Goal: Information Seeking & Learning: Learn about a topic

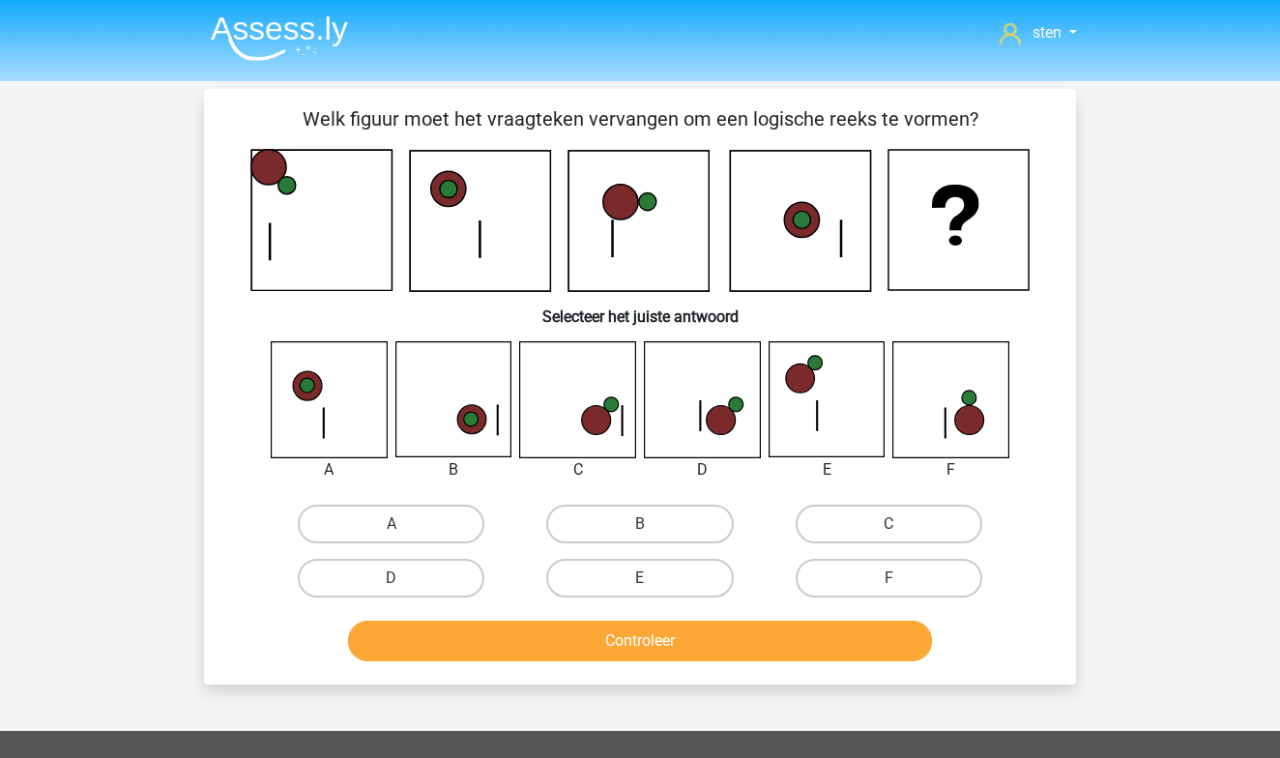
click at [712, 403] on icon at bounding box center [702, 399] width 115 height 115
click at [442, 579] on label "D" at bounding box center [391, 578] width 187 height 39
click at [404, 579] on input "D" at bounding box center [398, 584] width 13 height 13
radio input "true"
click at [571, 643] on button "Controleer" at bounding box center [640, 641] width 585 height 41
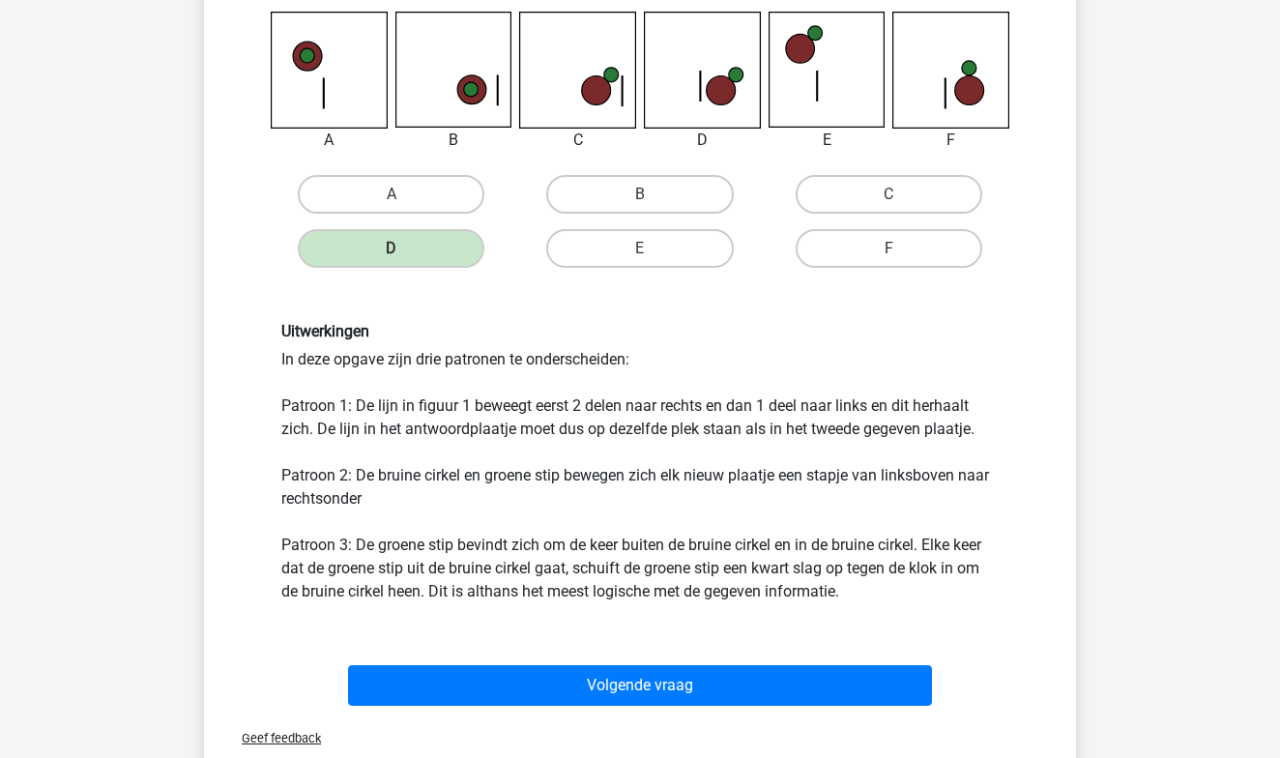
scroll to position [330, 0]
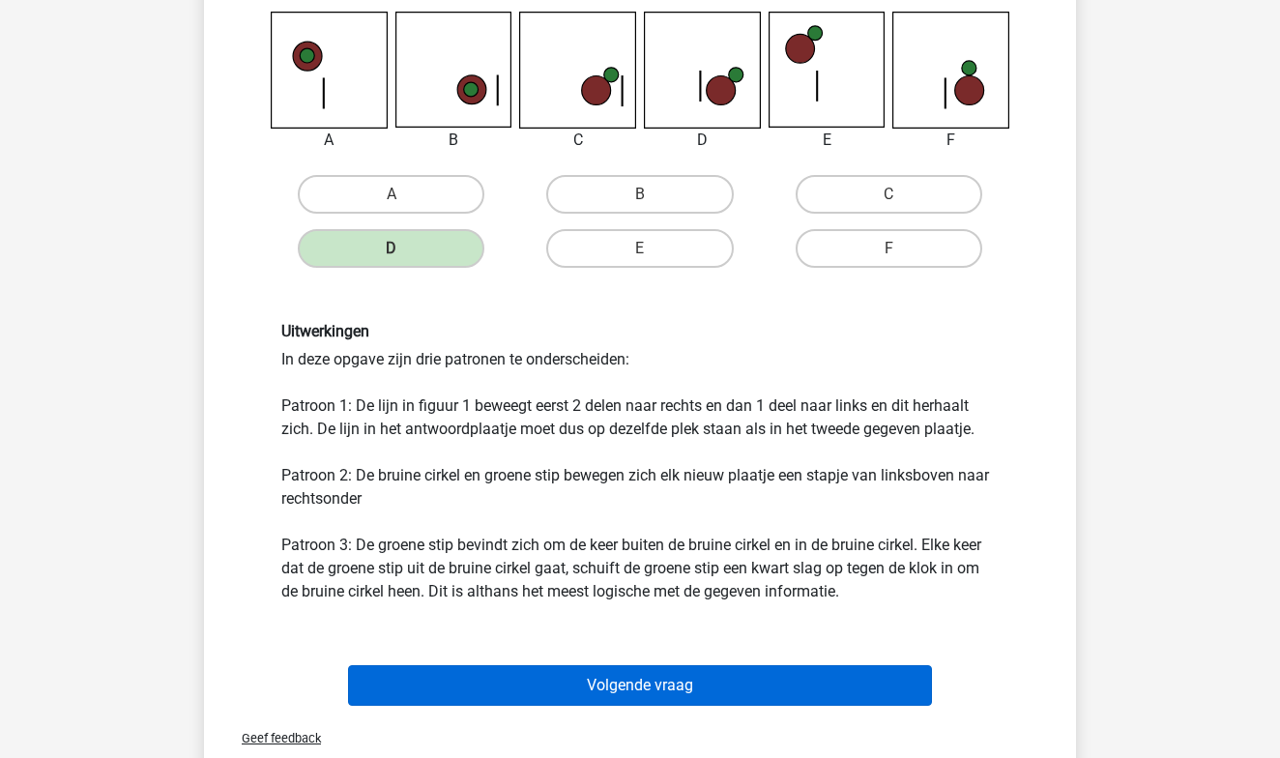
click at [659, 697] on button "Volgende vraag" at bounding box center [640, 685] width 585 height 41
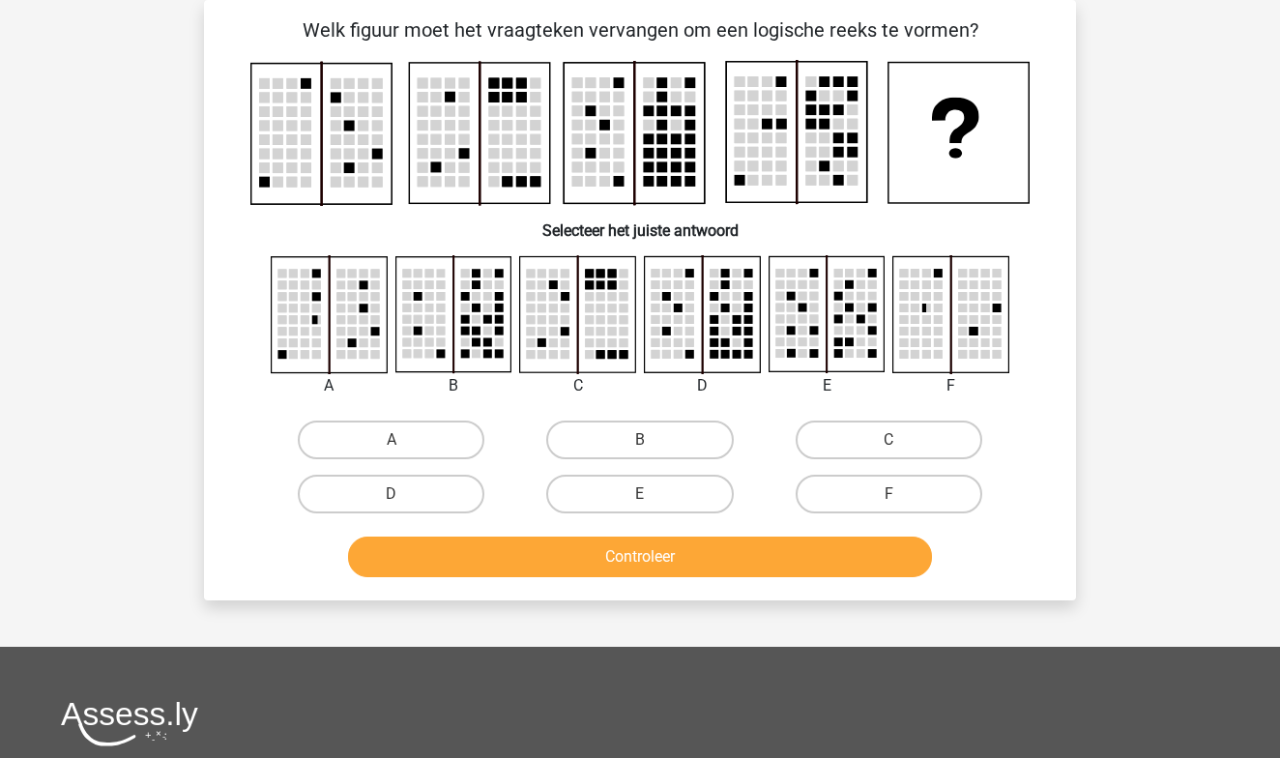
scroll to position [0, 0]
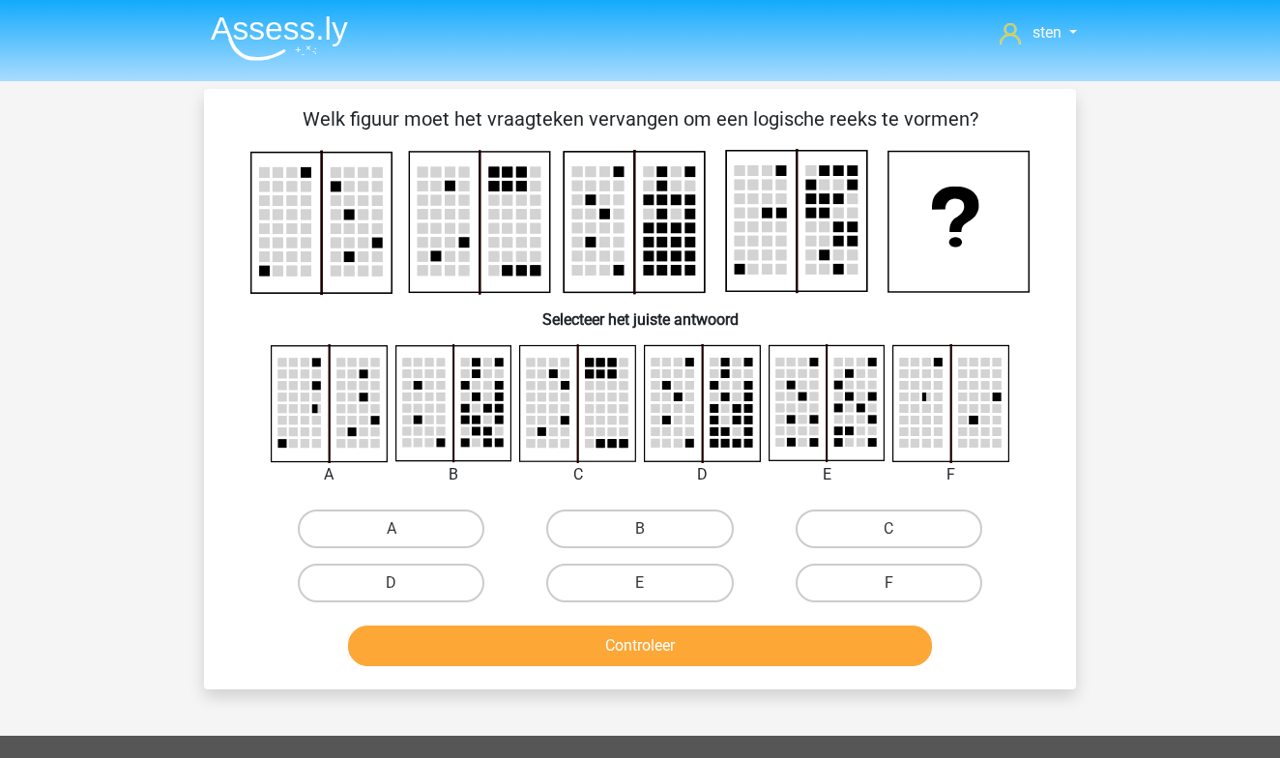
click at [499, 427] on rect at bounding box center [453, 403] width 115 height 115
click at [614, 531] on label "B" at bounding box center [639, 529] width 187 height 39
click at [640, 531] on input "B" at bounding box center [646, 535] width 13 height 13
radio input "true"
click at [621, 647] on button "Controleer" at bounding box center [640, 646] width 585 height 41
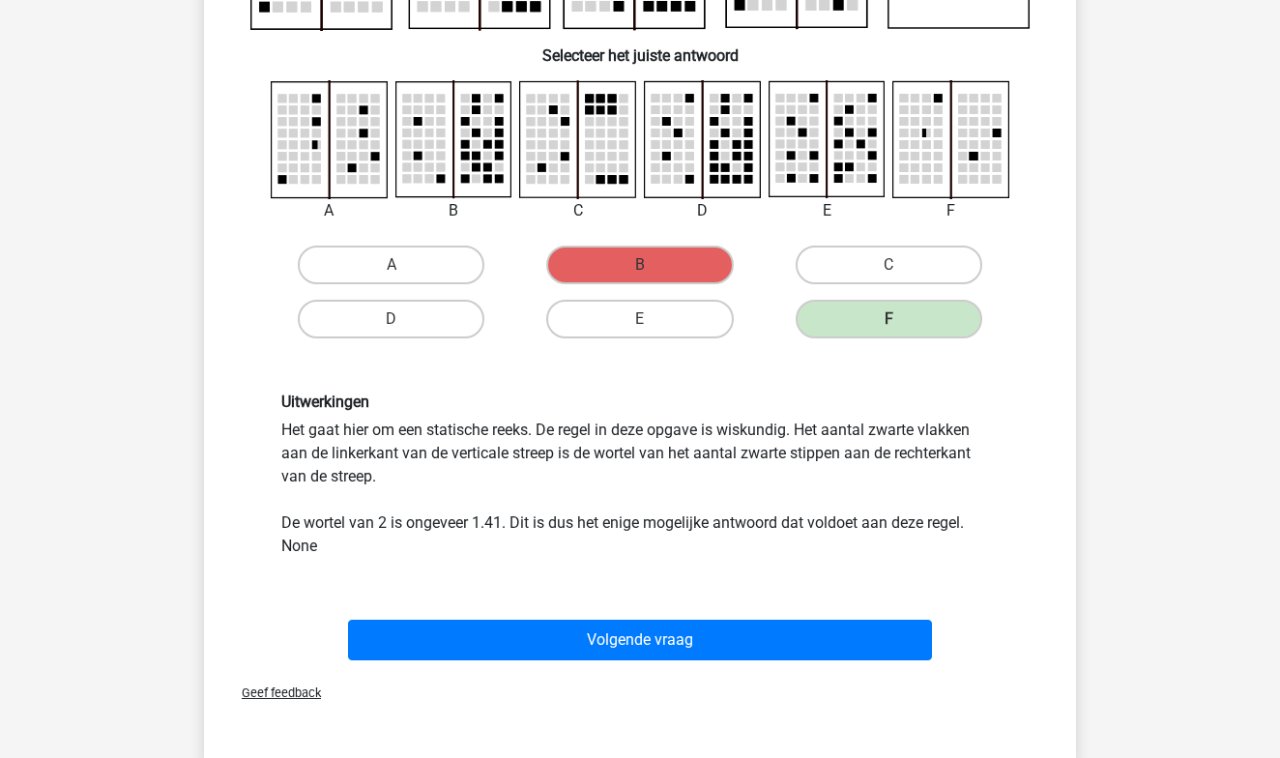
scroll to position [279, 1]
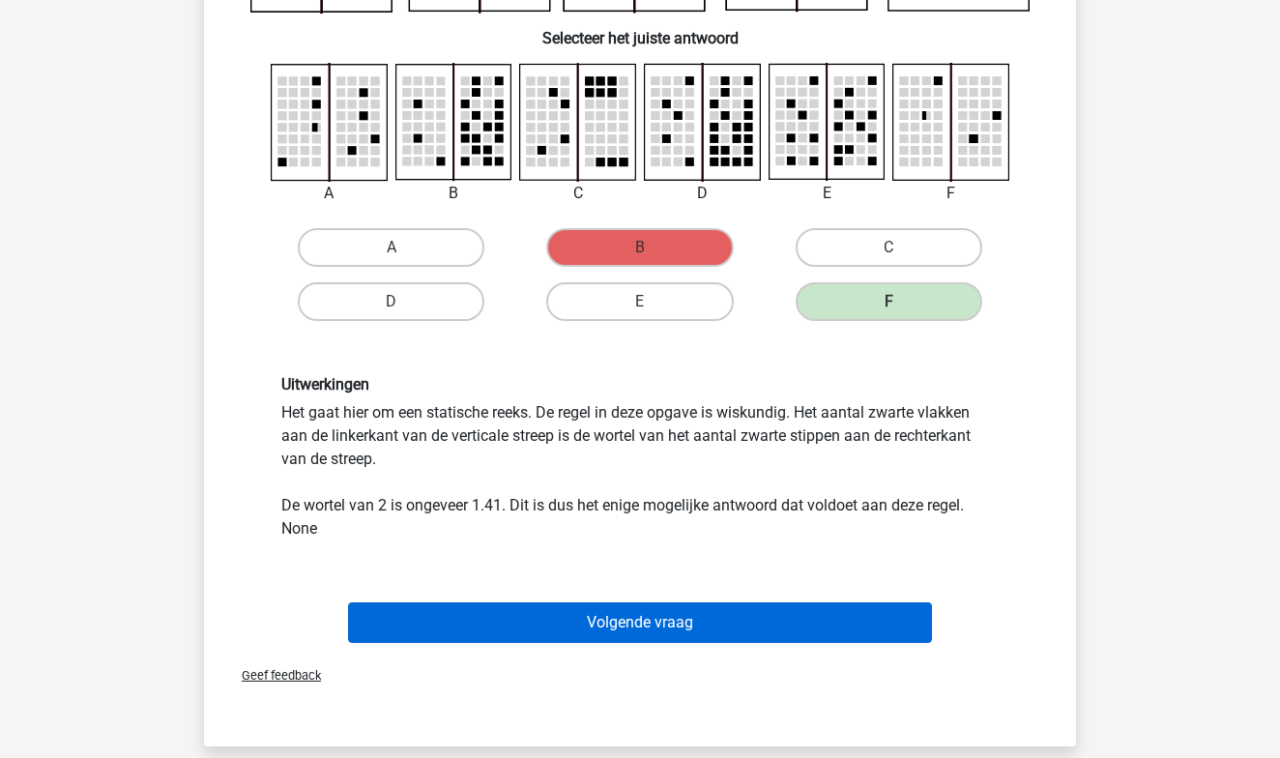
click at [662, 637] on button "Volgende vraag" at bounding box center [640, 622] width 585 height 41
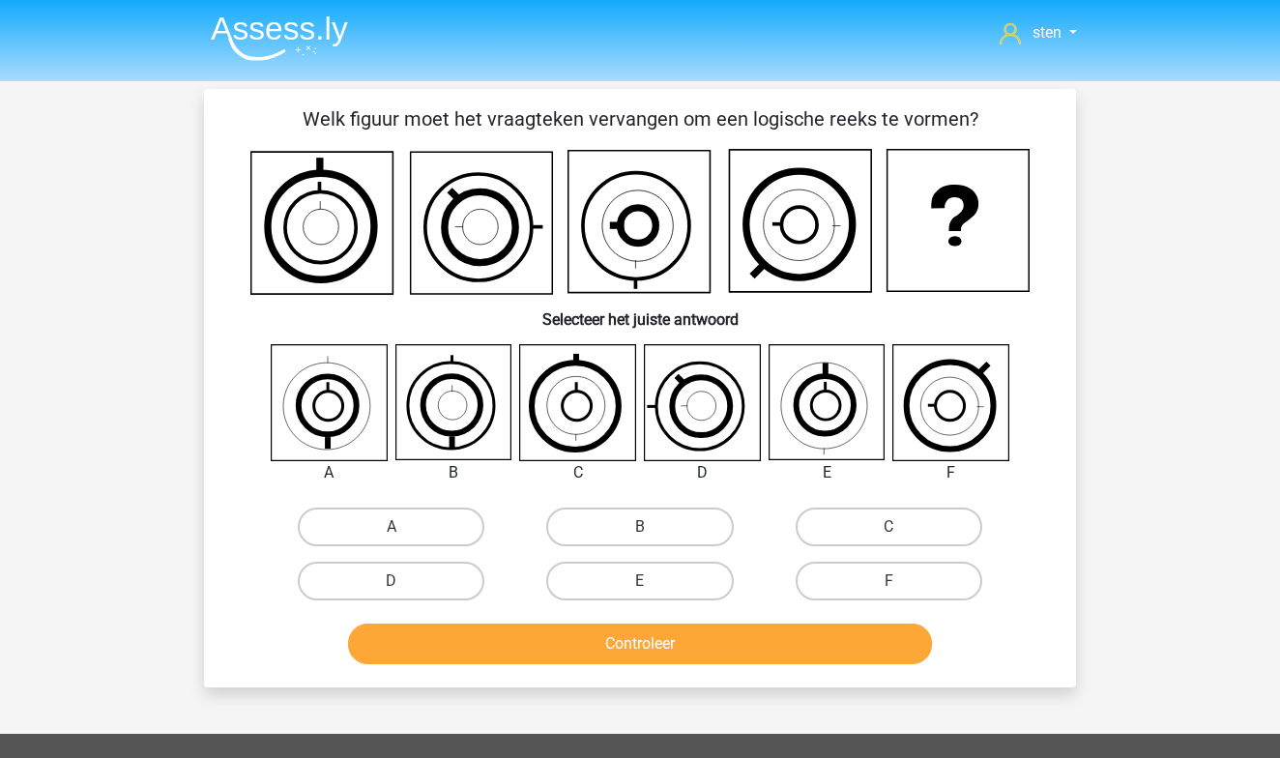
scroll to position [0, 0]
click at [656, 519] on label "B" at bounding box center [639, 527] width 187 height 39
click at [653, 527] on input "B" at bounding box center [646, 533] width 13 height 13
radio input "true"
click at [728, 645] on button "Controleer" at bounding box center [640, 644] width 585 height 41
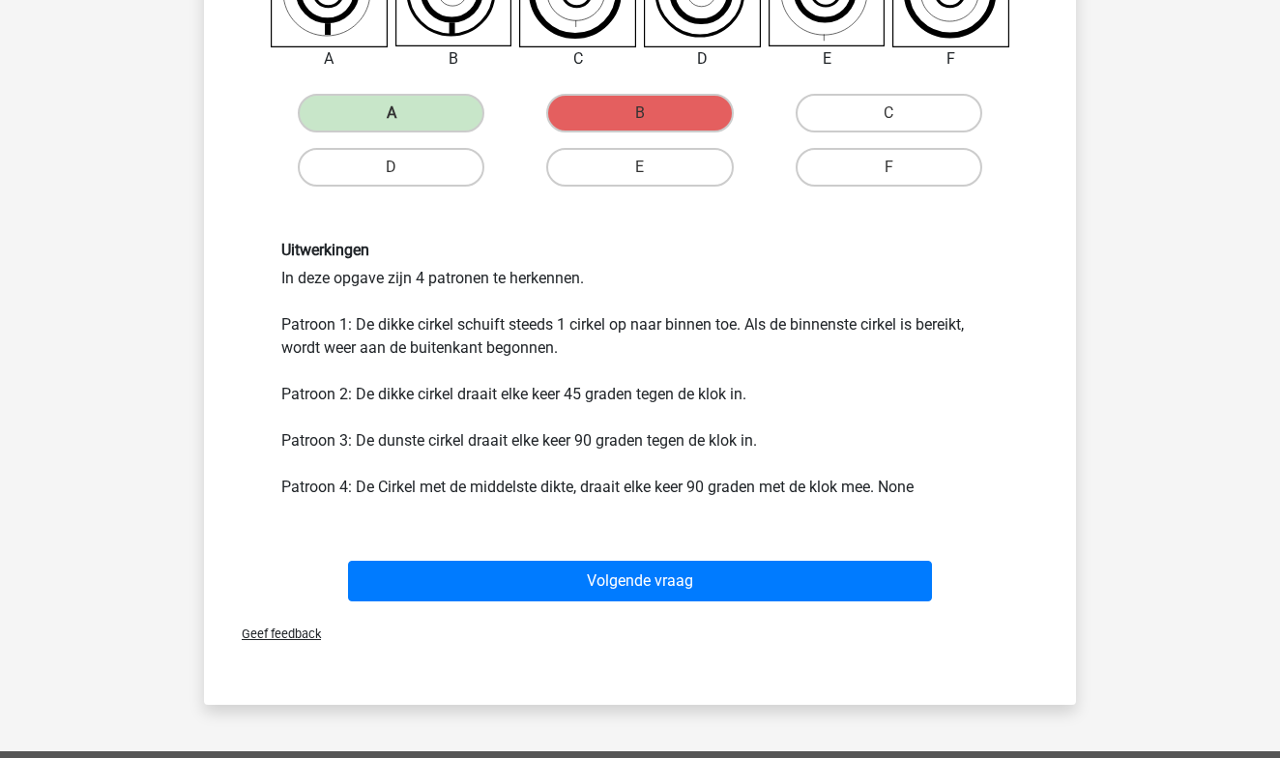
scroll to position [401, 0]
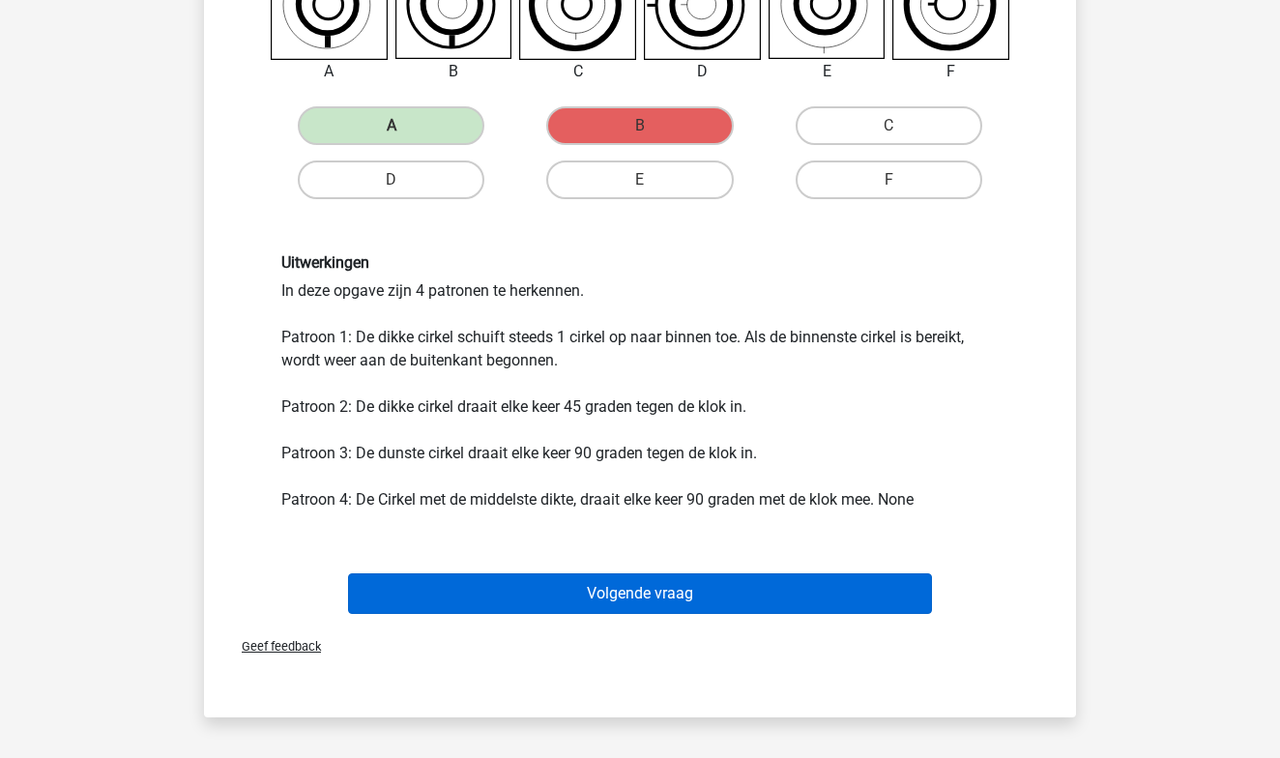
click at [696, 603] on button "Volgende vraag" at bounding box center [640, 593] width 585 height 41
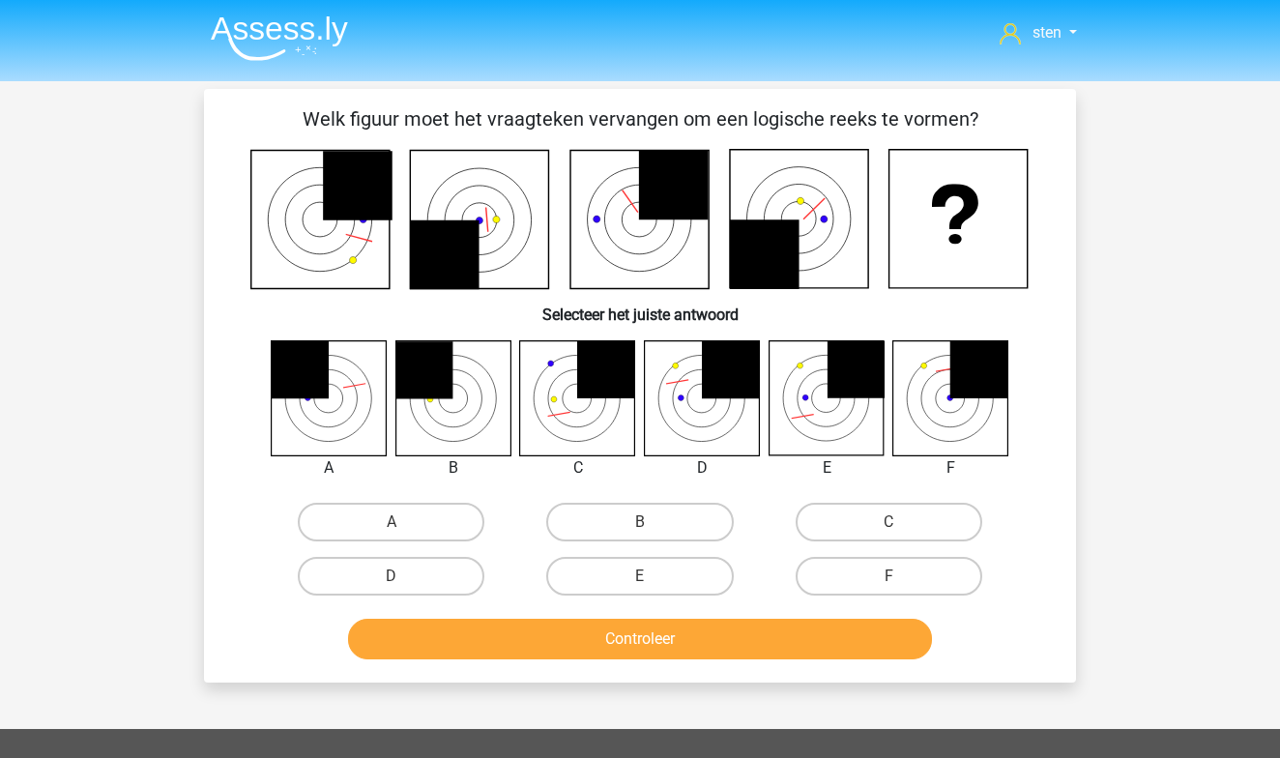
scroll to position [0, 0]
click at [406, 514] on label "A" at bounding box center [391, 522] width 187 height 39
click at [404, 522] on input "A" at bounding box center [398, 528] width 13 height 13
radio input "true"
click at [535, 642] on button "Controleer" at bounding box center [640, 639] width 585 height 41
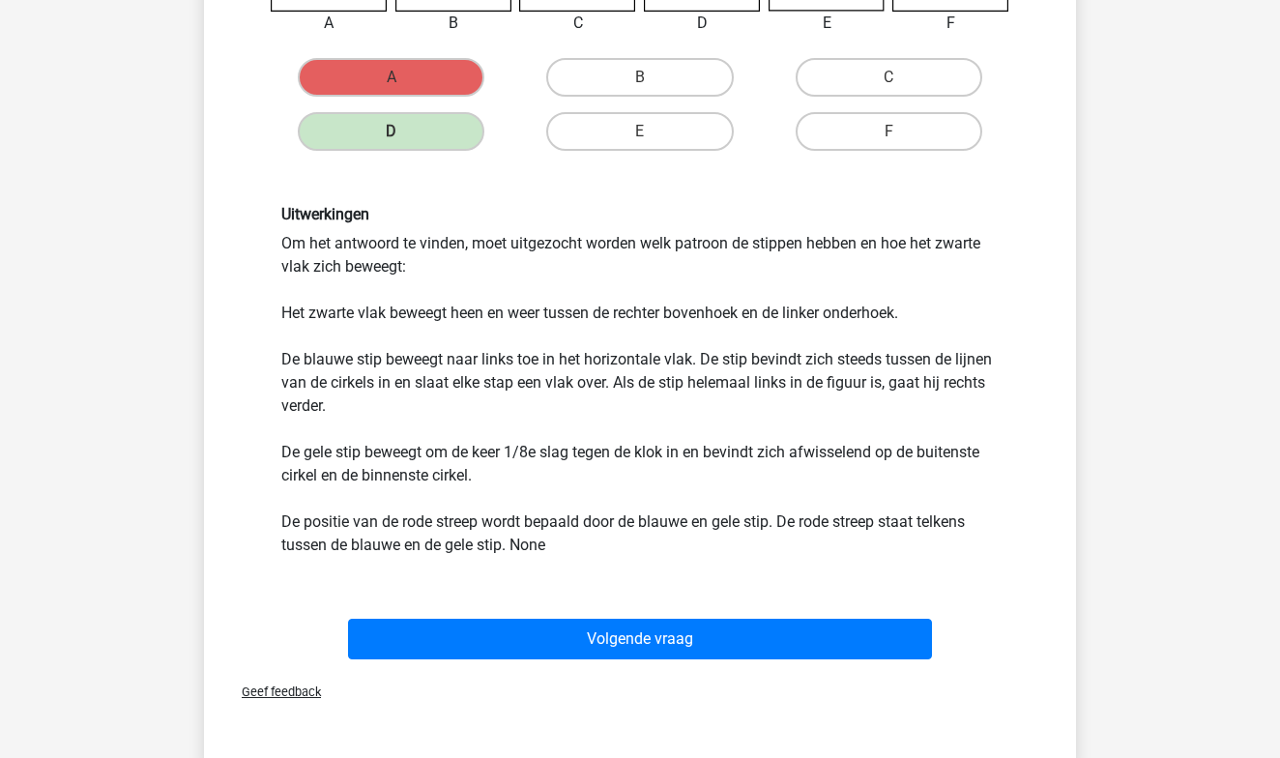
scroll to position [447, 0]
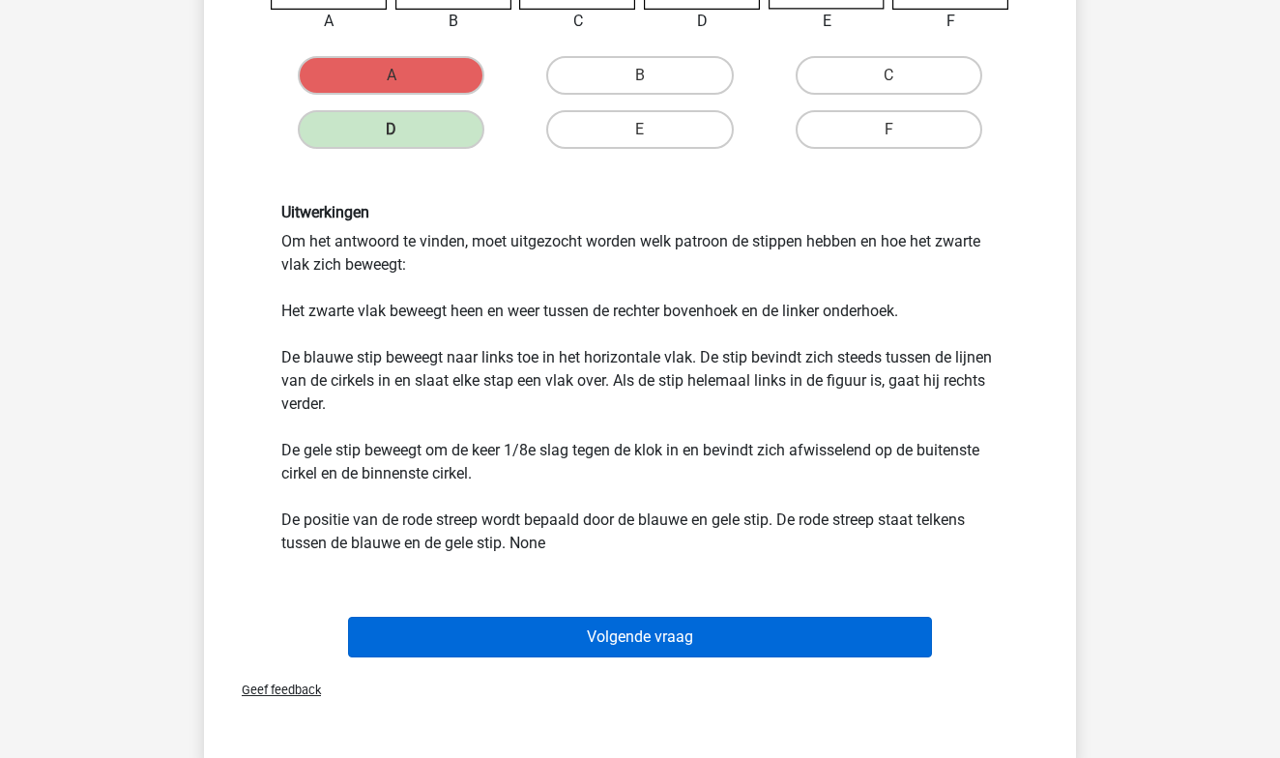
click at [655, 642] on button "Volgende vraag" at bounding box center [640, 637] width 585 height 41
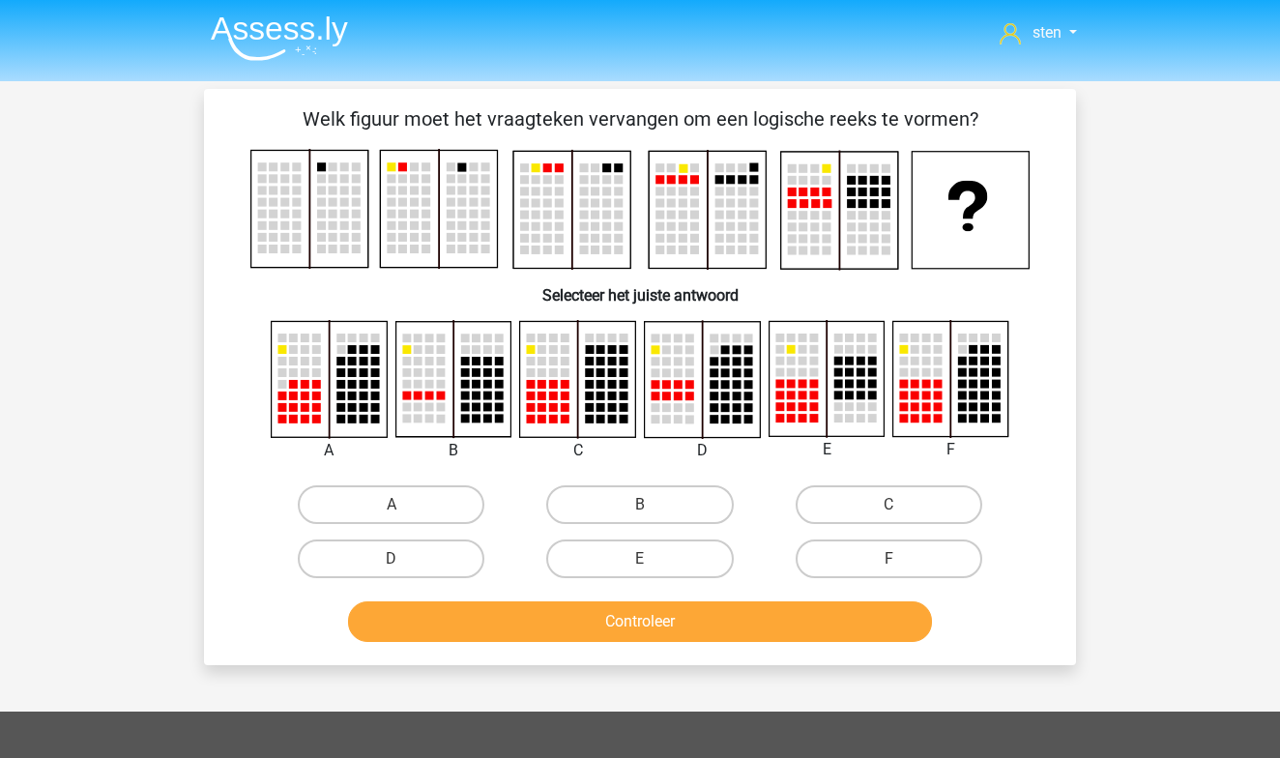
scroll to position [0, 0]
click at [886, 556] on label "F" at bounding box center [889, 559] width 187 height 39
click at [889, 559] on input "F" at bounding box center [895, 565] width 13 height 13
radio input "true"
click at [802, 614] on button "Controleer" at bounding box center [640, 622] width 585 height 41
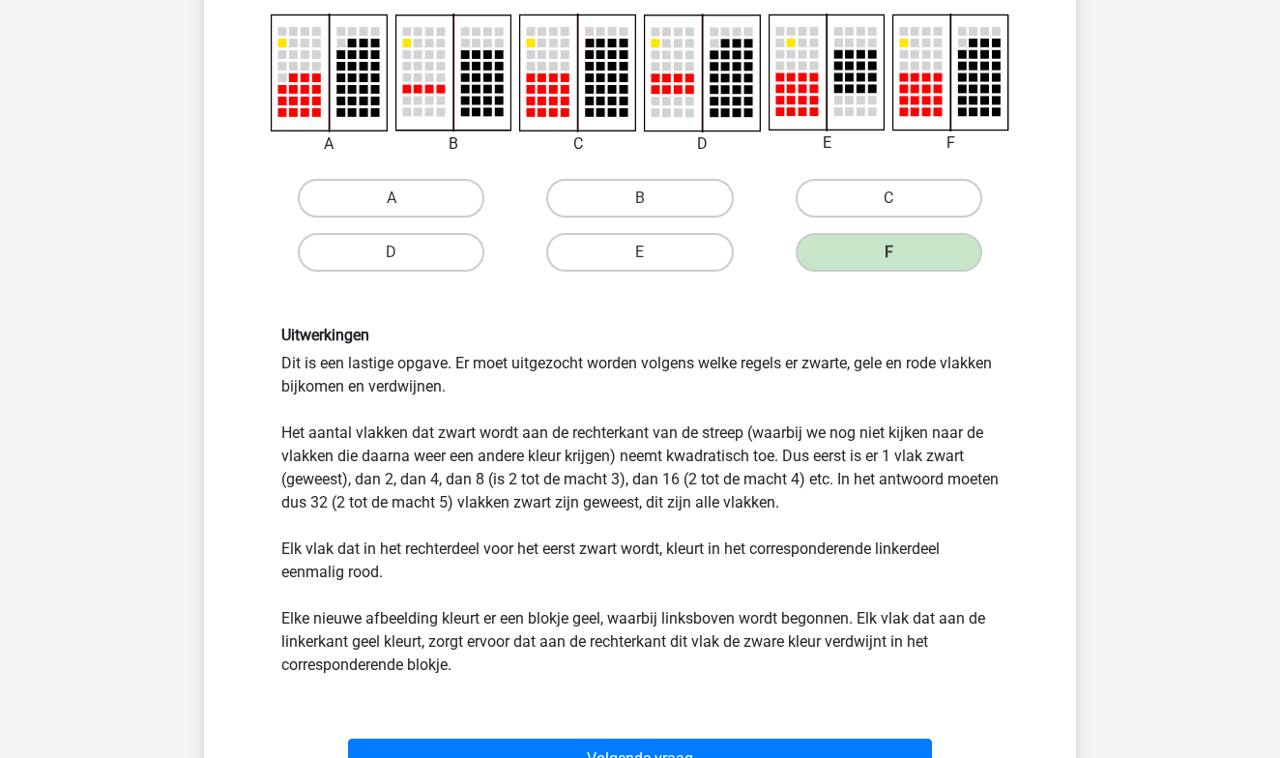
scroll to position [430, 0]
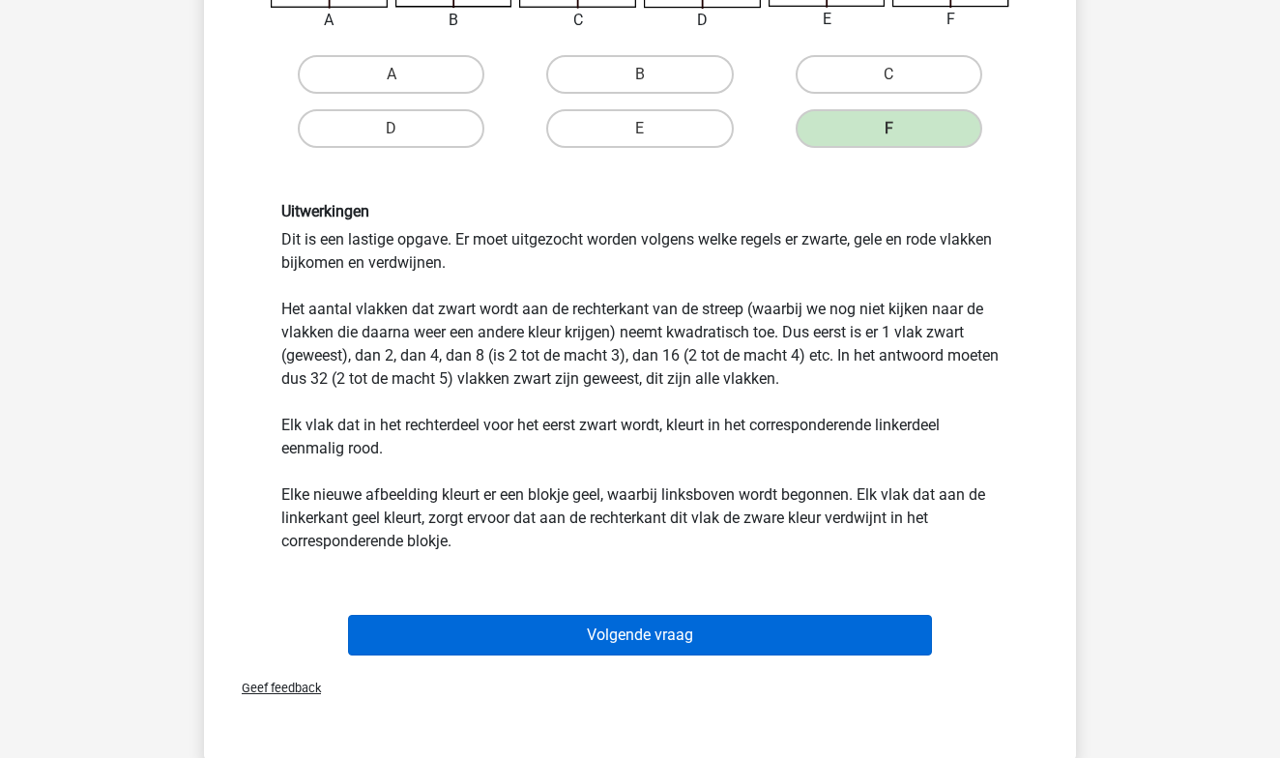
click at [748, 638] on button "Volgende vraag" at bounding box center [640, 635] width 585 height 41
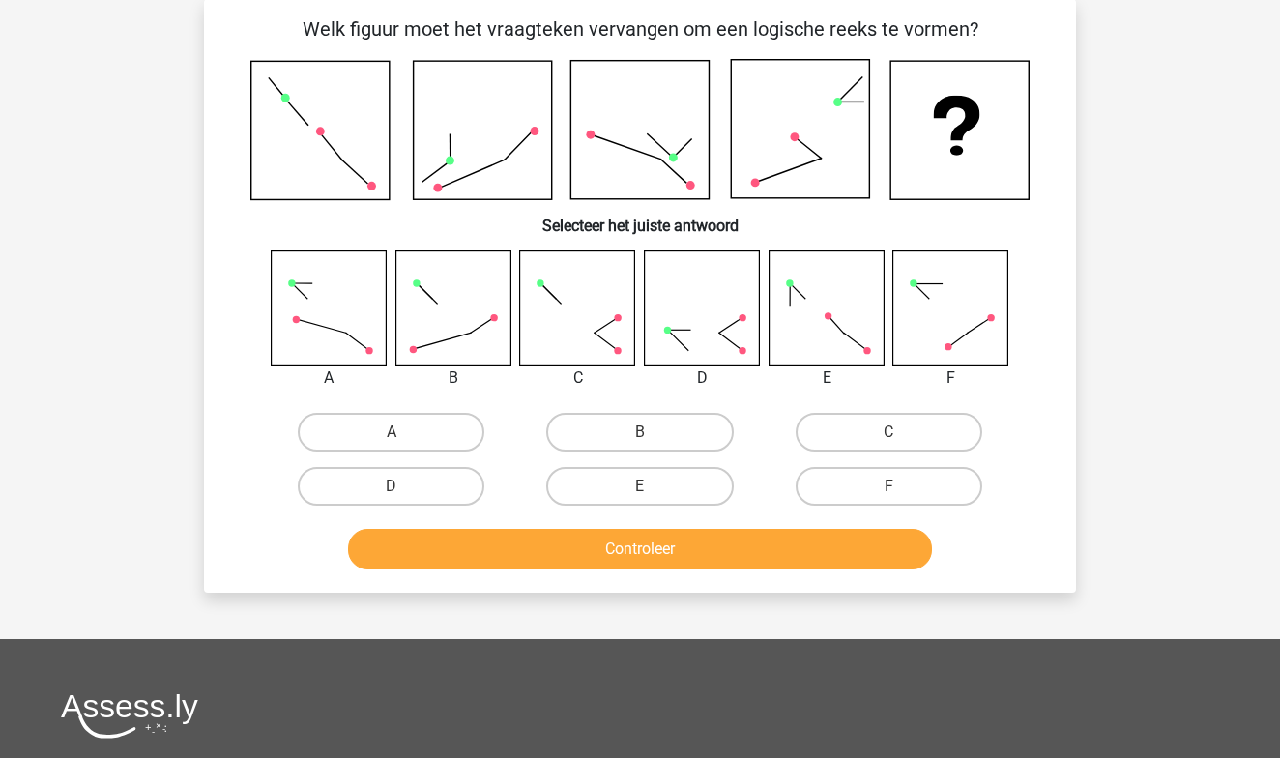
scroll to position [89, 0]
click at [725, 336] on rect at bounding box center [702, 308] width 115 height 115
click at [470, 488] on label "D" at bounding box center [391, 487] width 187 height 39
click at [404, 488] on input "D" at bounding box center [398, 493] width 13 height 13
radio input "true"
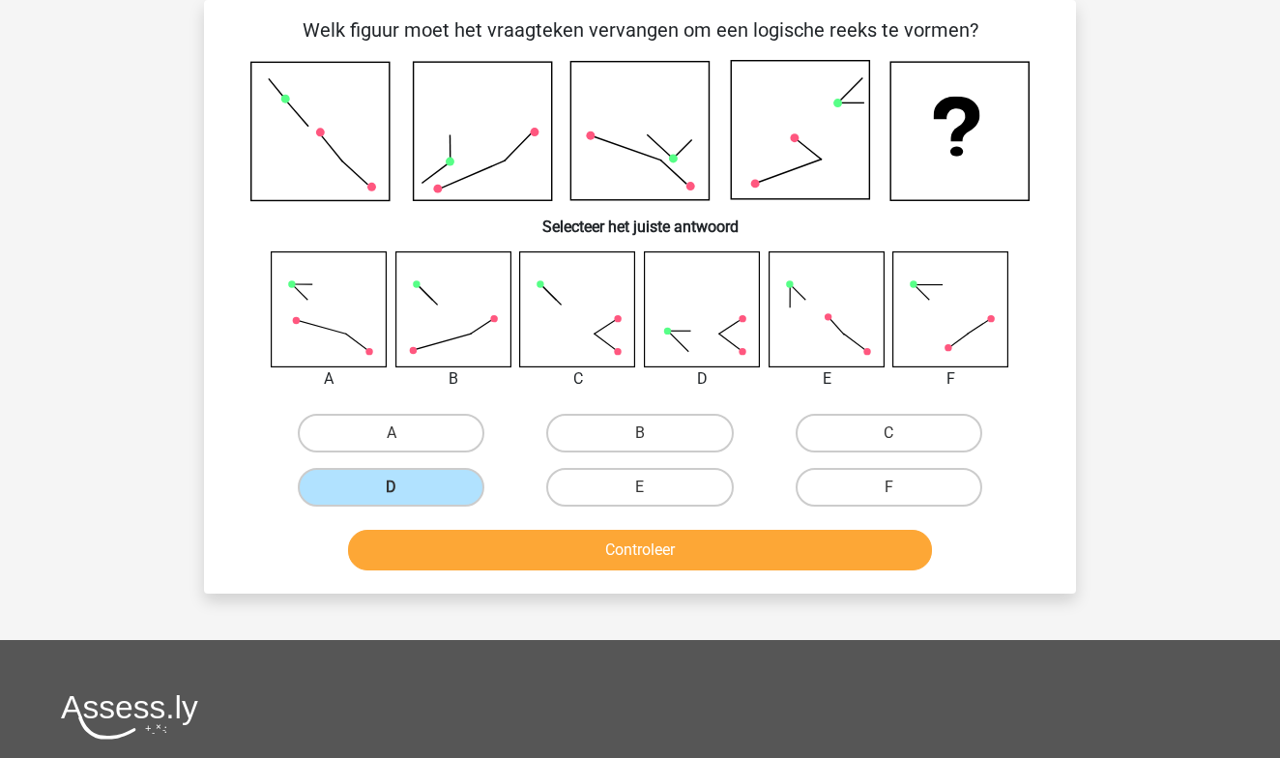
click at [571, 543] on button "Controleer" at bounding box center [640, 550] width 585 height 41
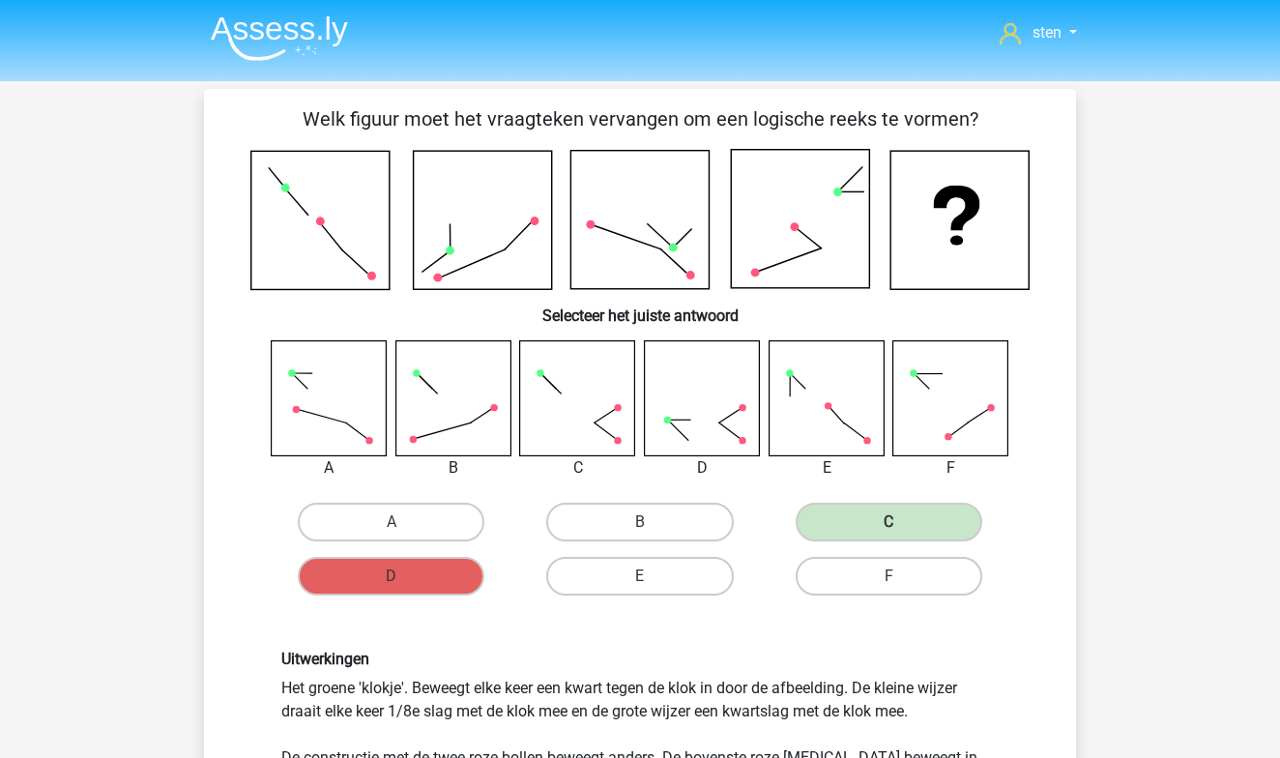
scroll to position [0, 0]
click at [252, 21] on img at bounding box center [279, 37] width 137 height 45
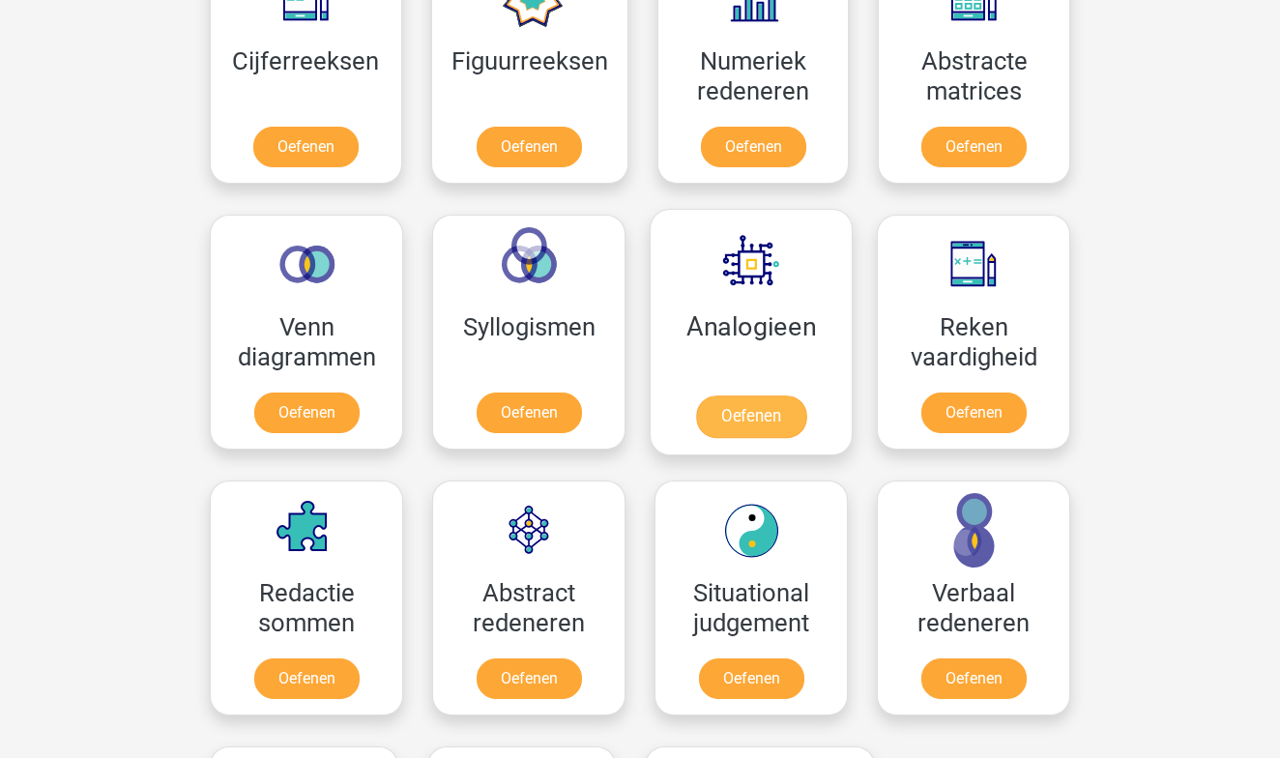
scroll to position [971, 0]
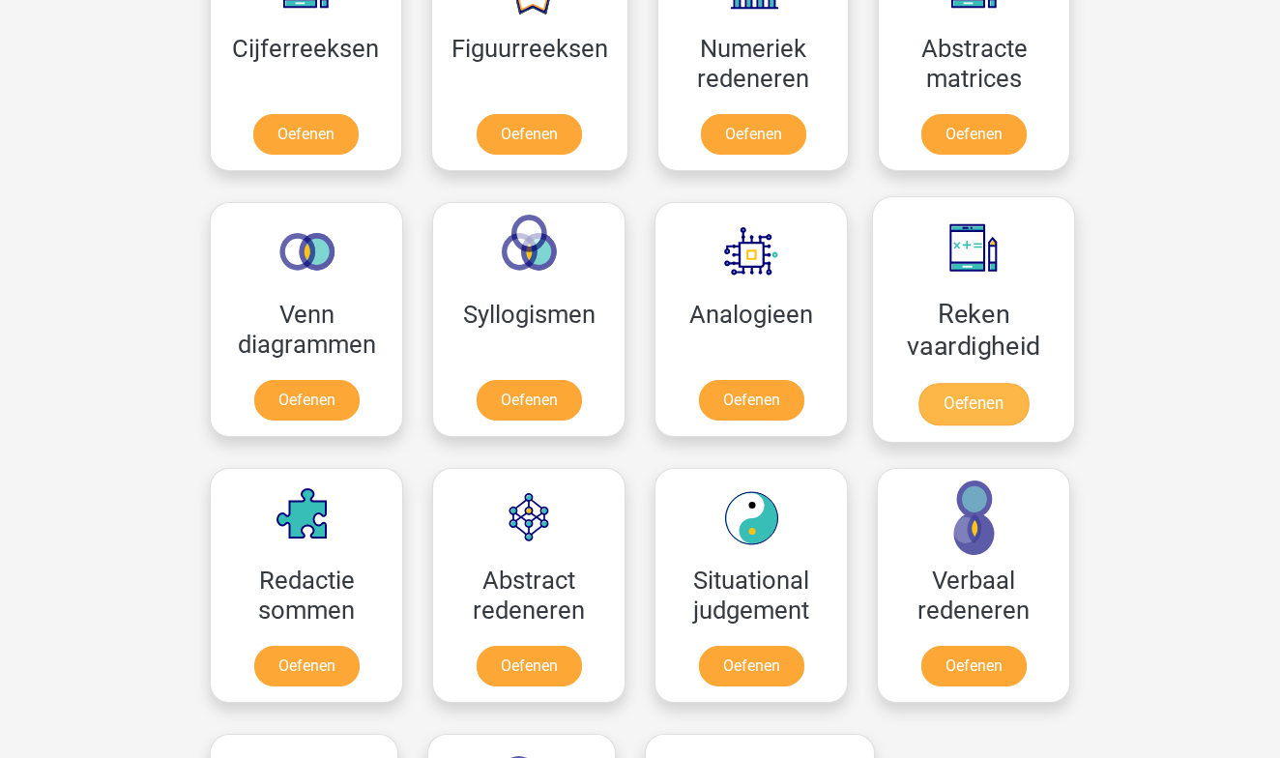
click at [966, 413] on link "Oefenen" at bounding box center [974, 404] width 110 height 43
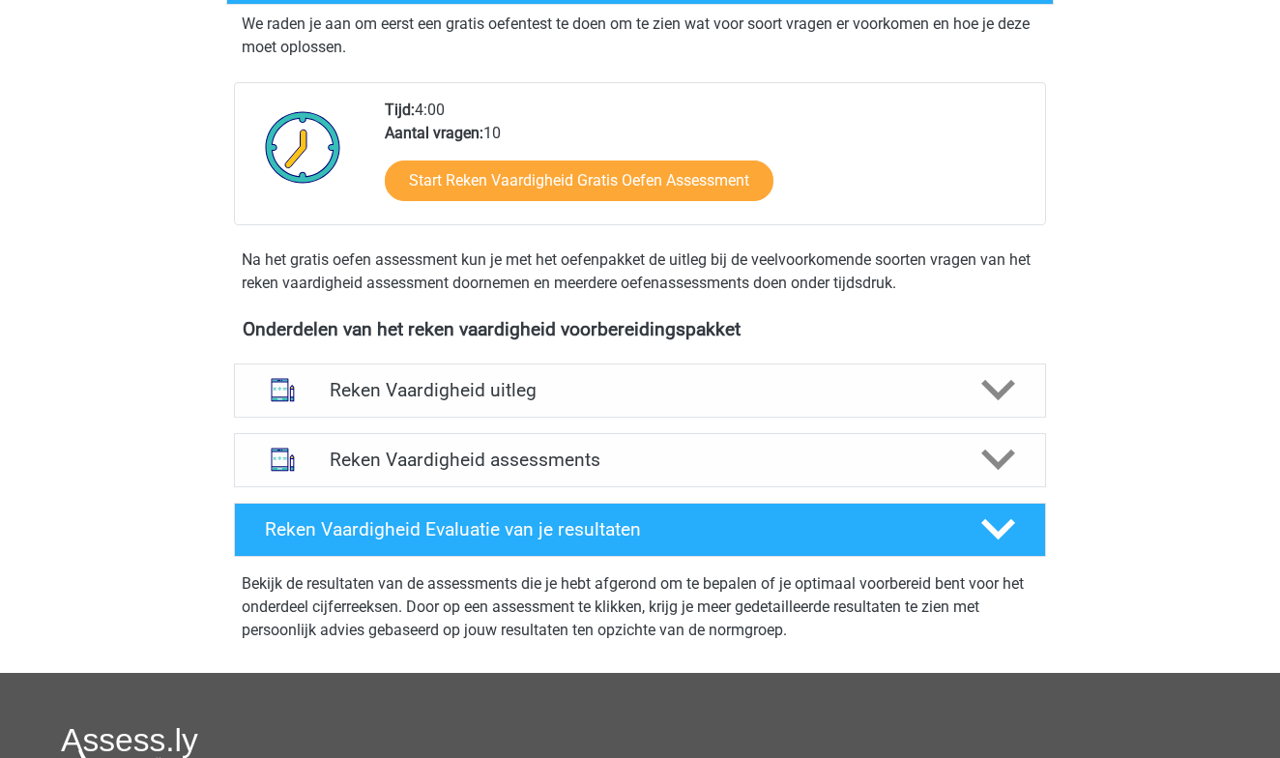
scroll to position [394, 0]
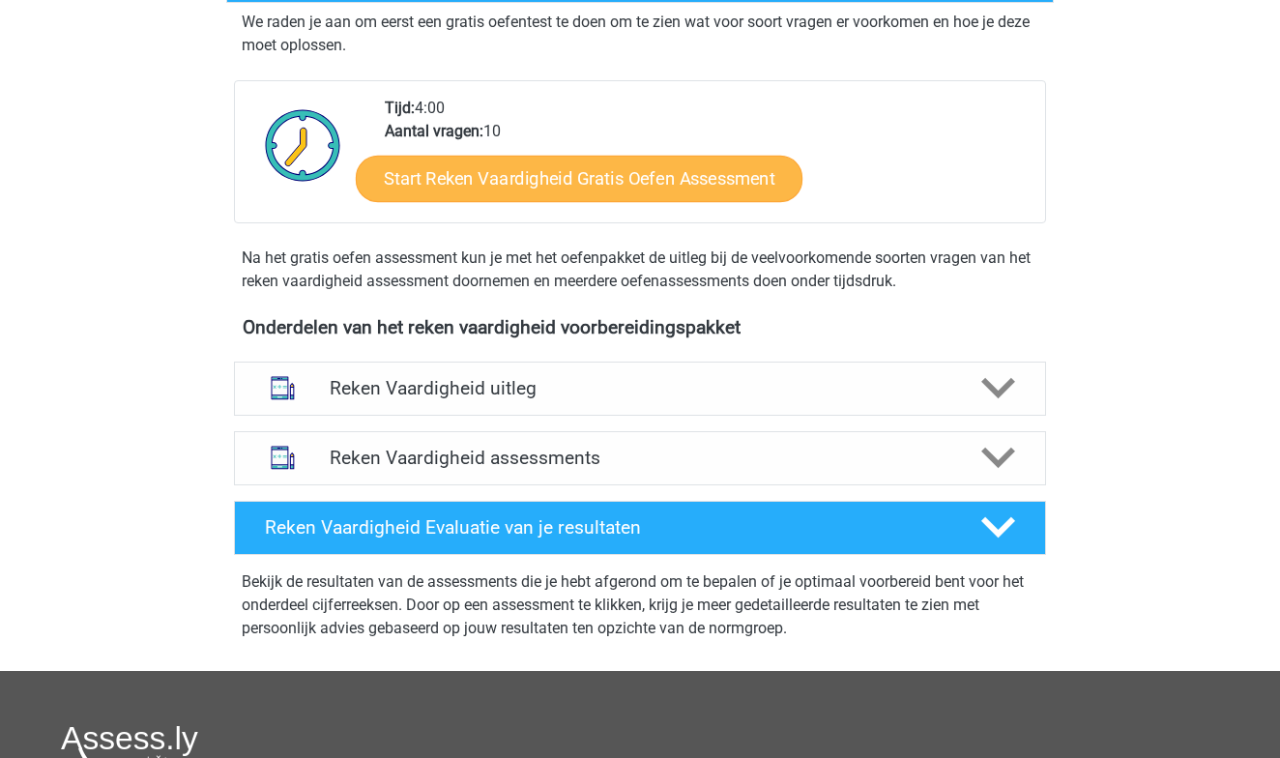
click at [668, 181] on link "Start Reken Vaardigheid Gratis Oefen Assessment" at bounding box center [579, 178] width 447 height 46
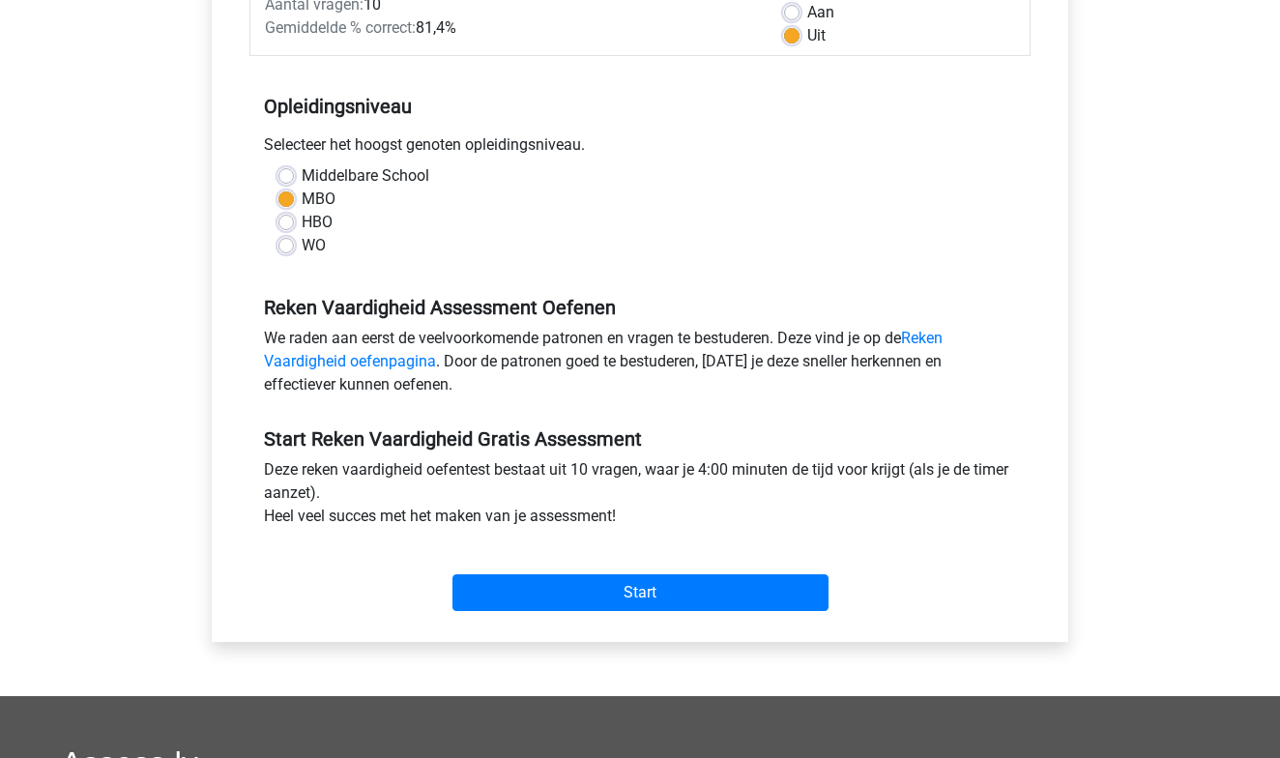
scroll to position [298, 0]
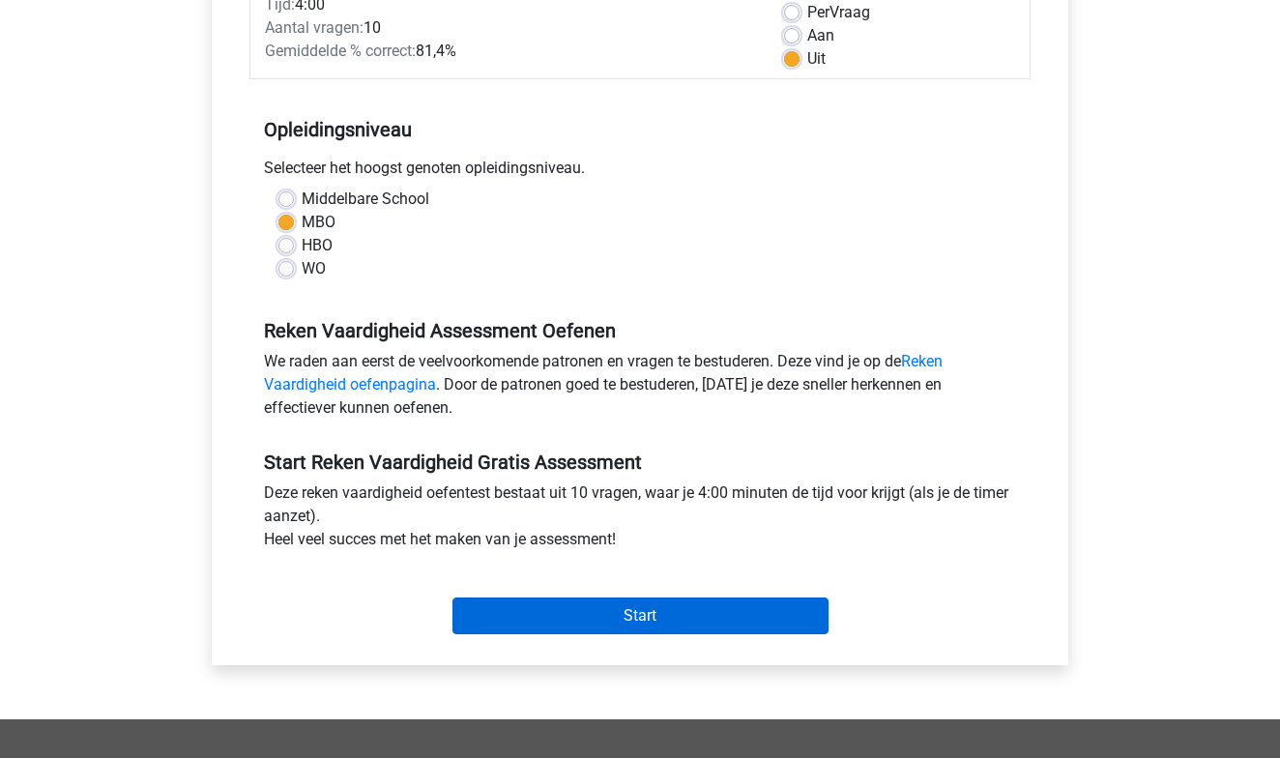
click at [614, 609] on input "Start" at bounding box center [641, 616] width 376 height 37
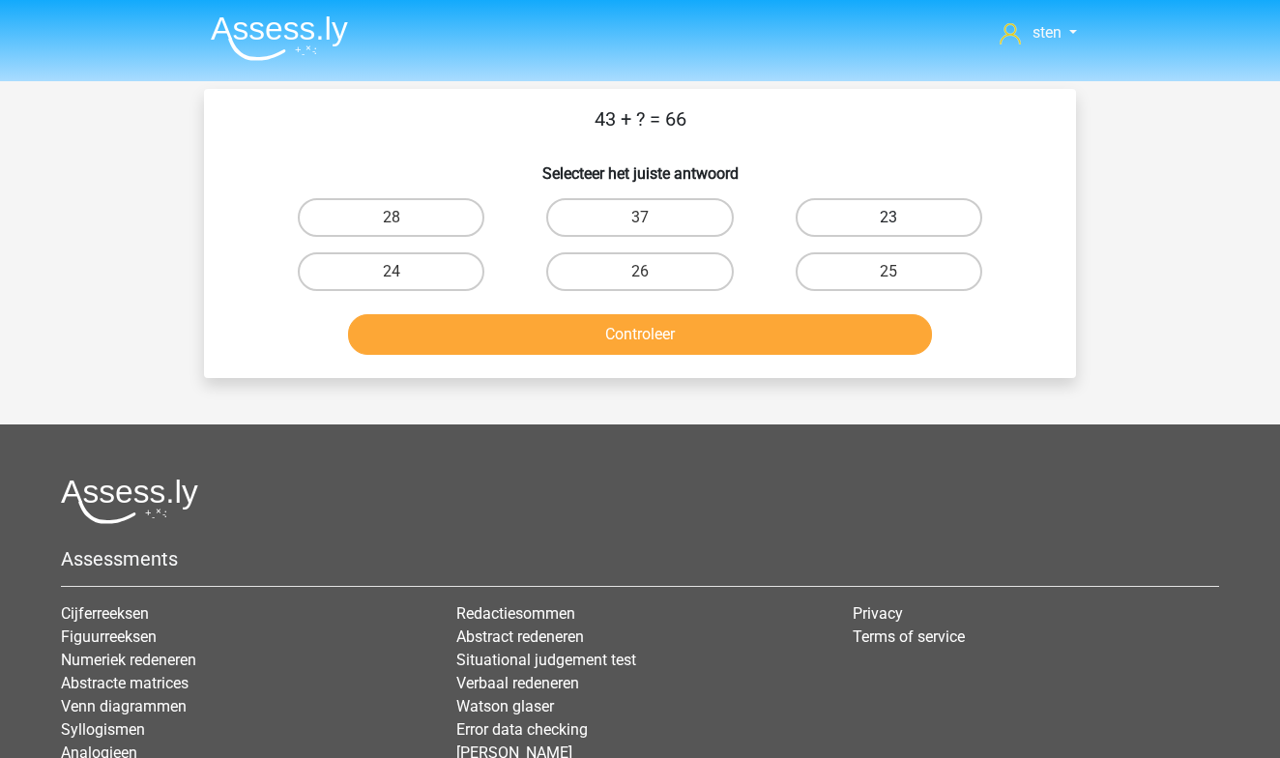
click at [924, 220] on label "23" at bounding box center [889, 217] width 187 height 39
click at [901, 220] on input "23" at bounding box center [895, 224] width 13 height 13
radio input "true"
click at [763, 330] on button "Controleer" at bounding box center [640, 334] width 585 height 41
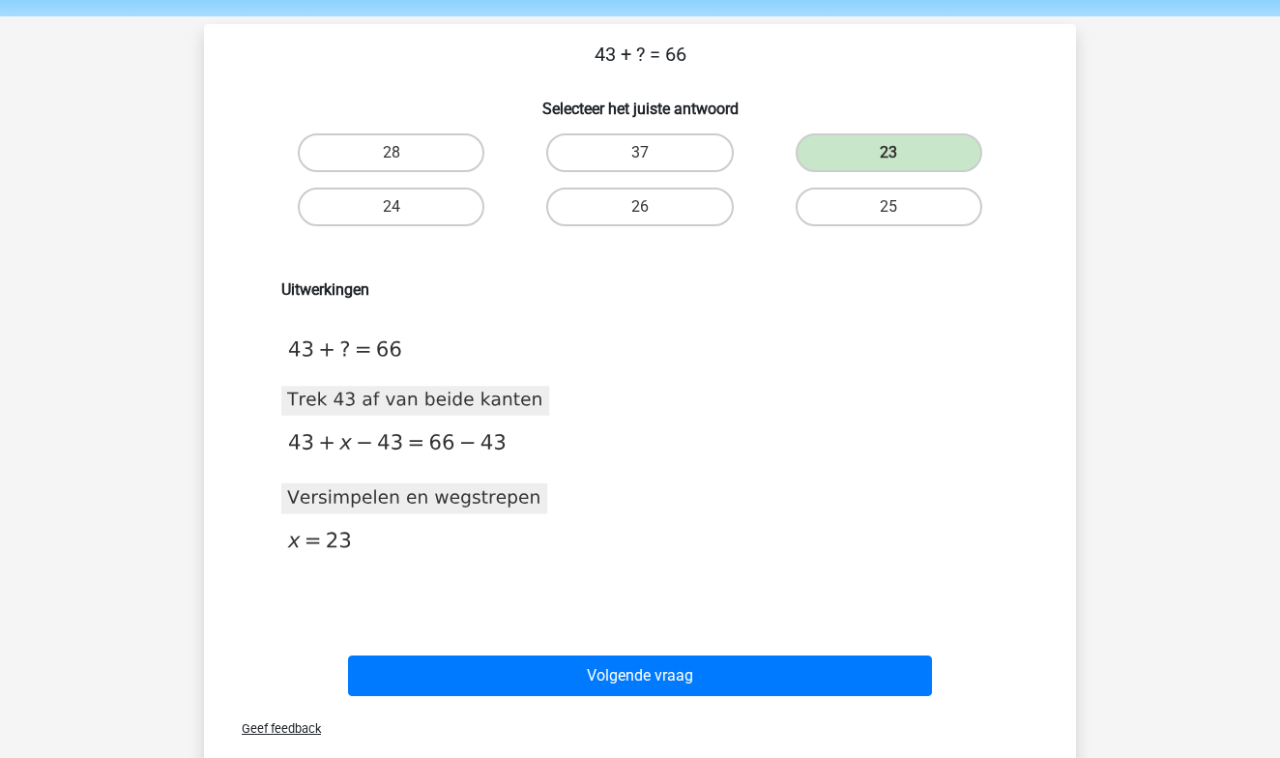
scroll to position [78, 0]
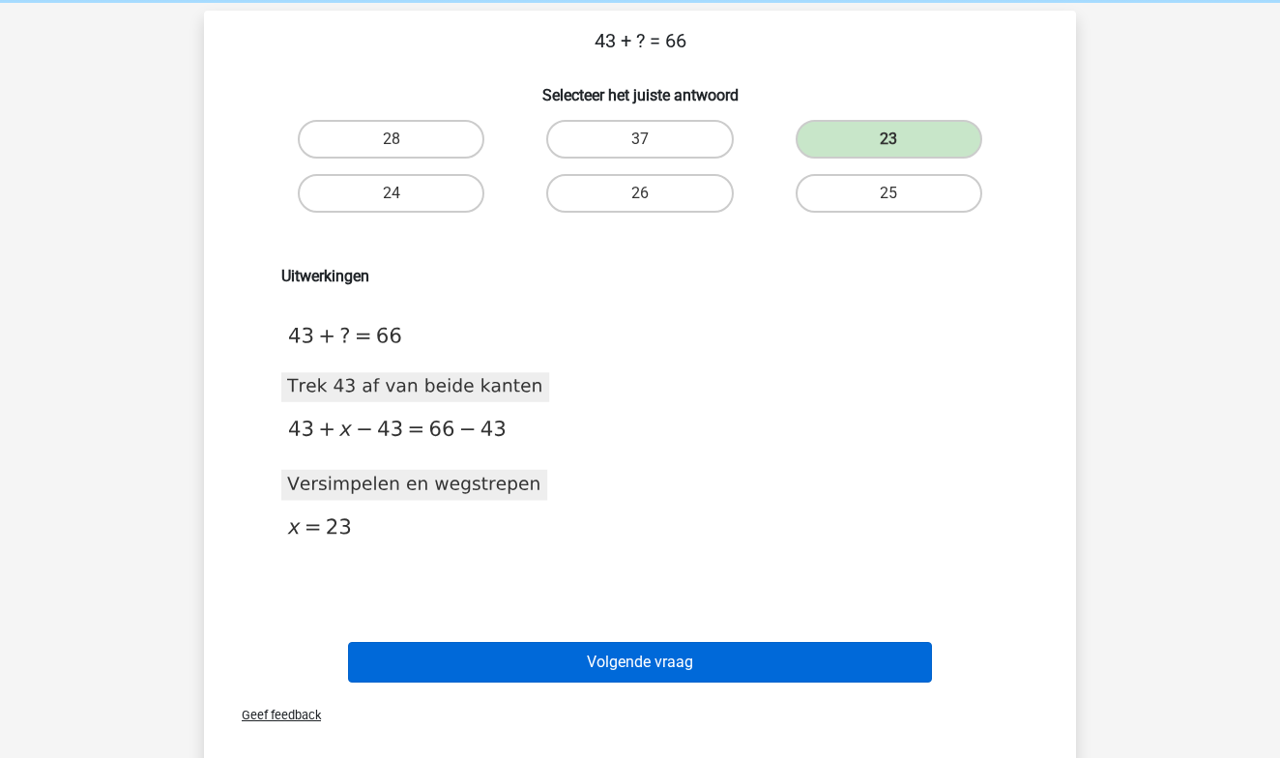
click at [709, 667] on button "Volgende vraag" at bounding box center [640, 662] width 585 height 41
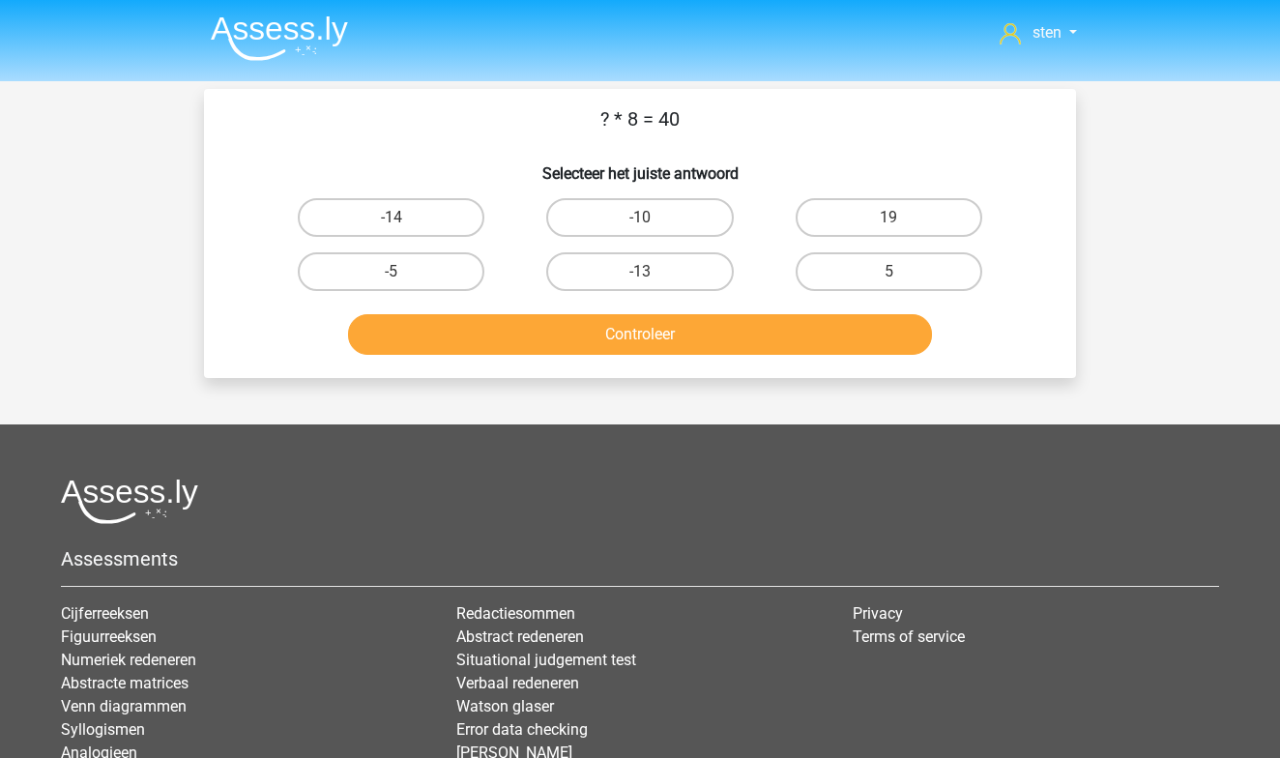
scroll to position [0, 0]
click at [900, 270] on label "5" at bounding box center [889, 271] width 187 height 39
click at [900, 272] on input "5" at bounding box center [895, 278] width 13 height 13
radio input "true"
click at [777, 339] on button "Controleer" at bounding box center [640, 334] width 585 height 41
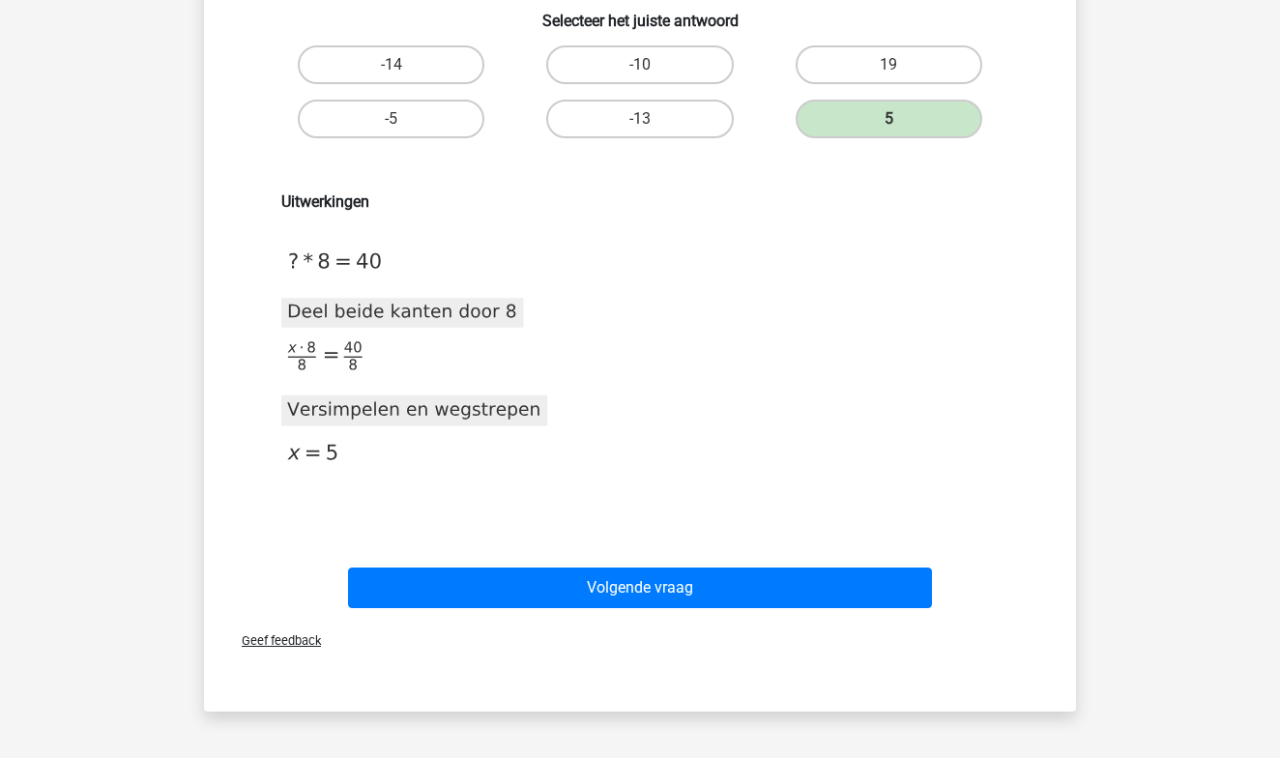
scroll to position [179, 0]
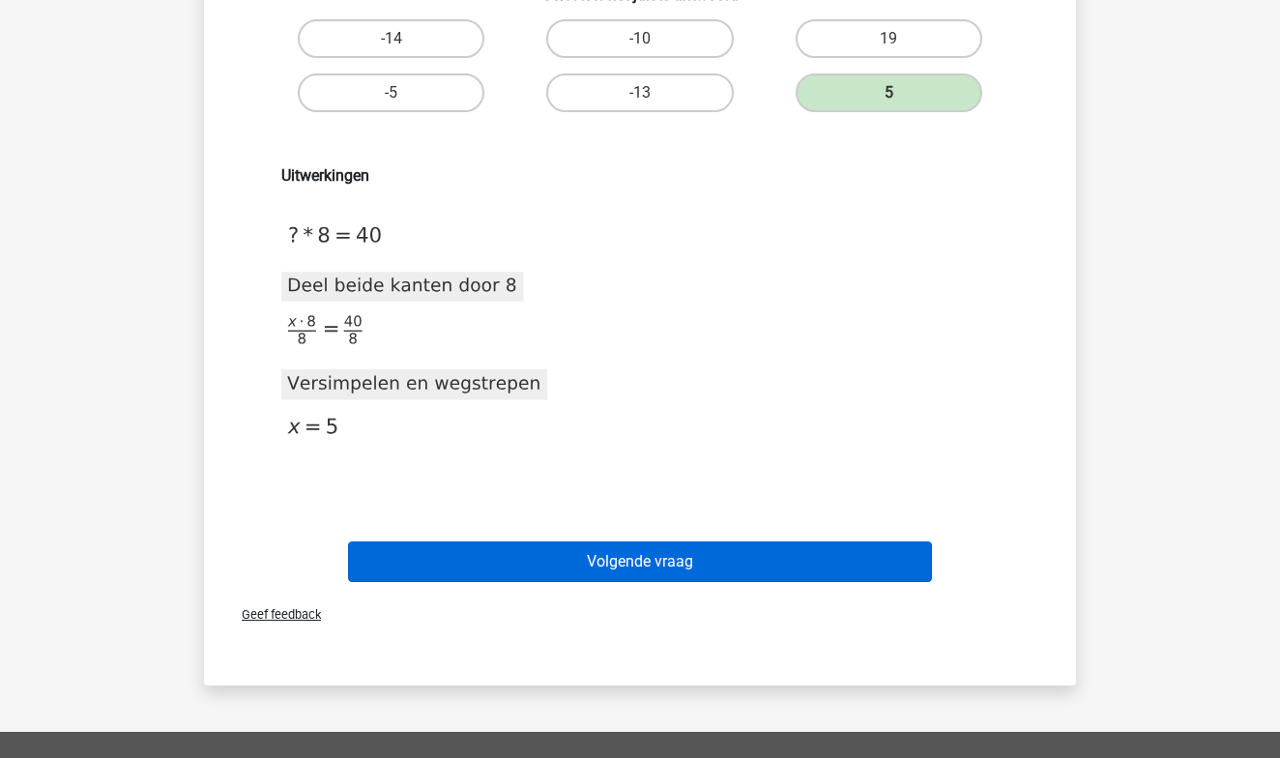
click at [709, 568] on button "Volgende vraag" at bounding box center [640, 562] width 585 height 41
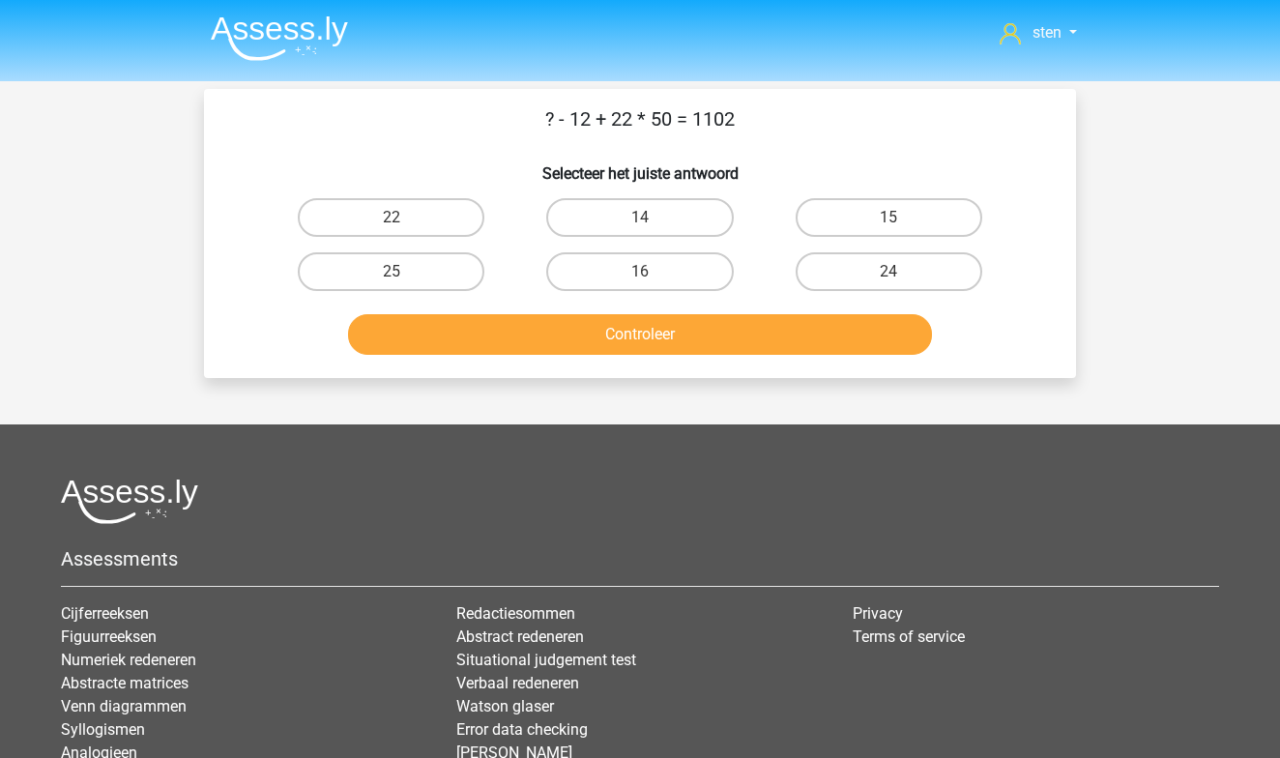
scroll to position [0, 0]
click at [657, 217] on label "14" at bounding box center [639, 217] width 187 height 39
click at [653, 218] on input "14" at bounding box center [646, 224] width 13 height 13
radio input "true"
click at [653, 327] on button "Controleer" at bounding box center [640, 334] width 585 height 41
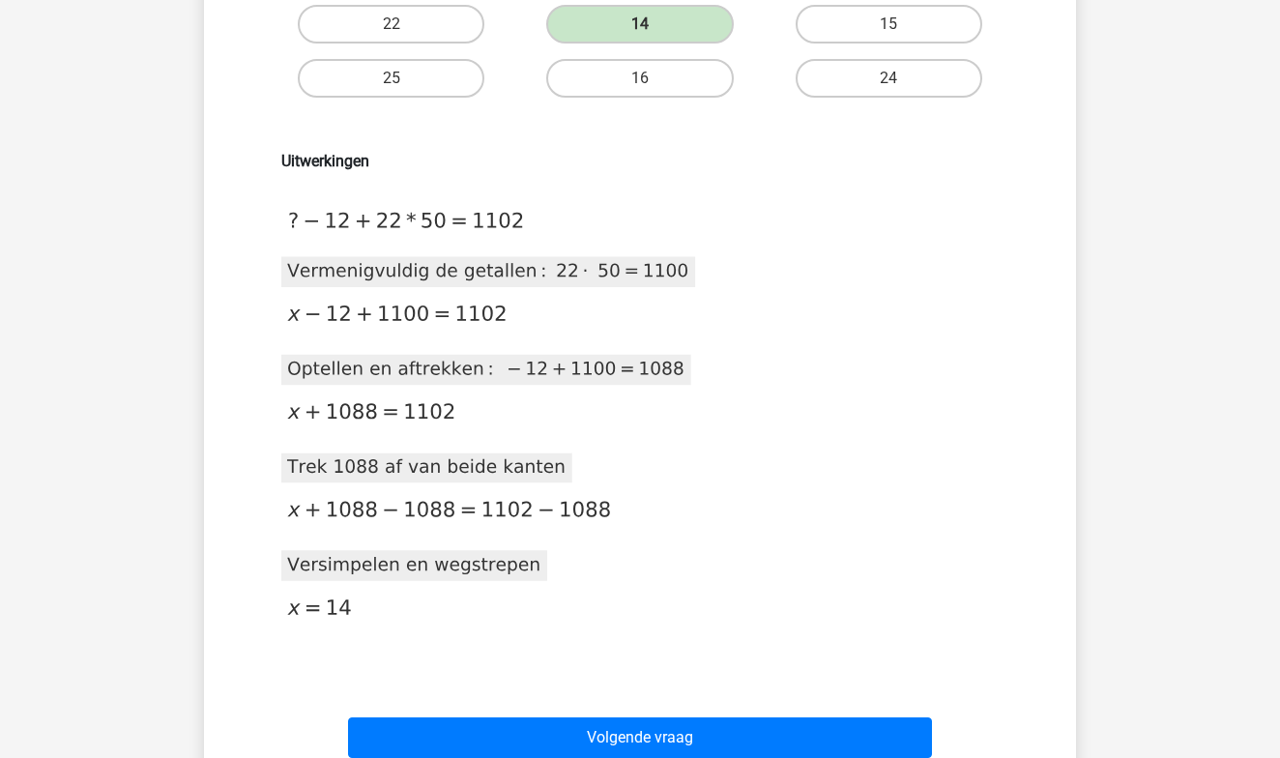
scroll to position [291, 0]
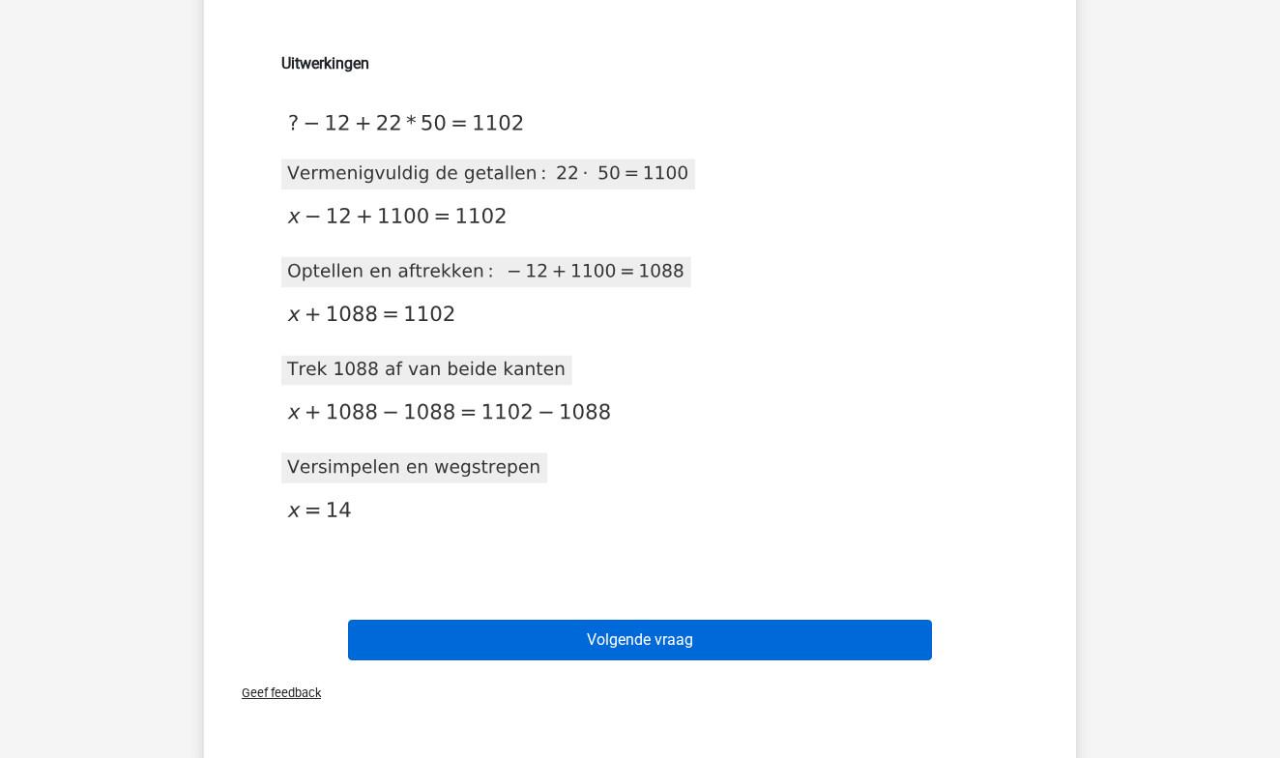
click at [569, 639] on button "Volgende vraag" at bounding box center [640, 640] width 585 height 41
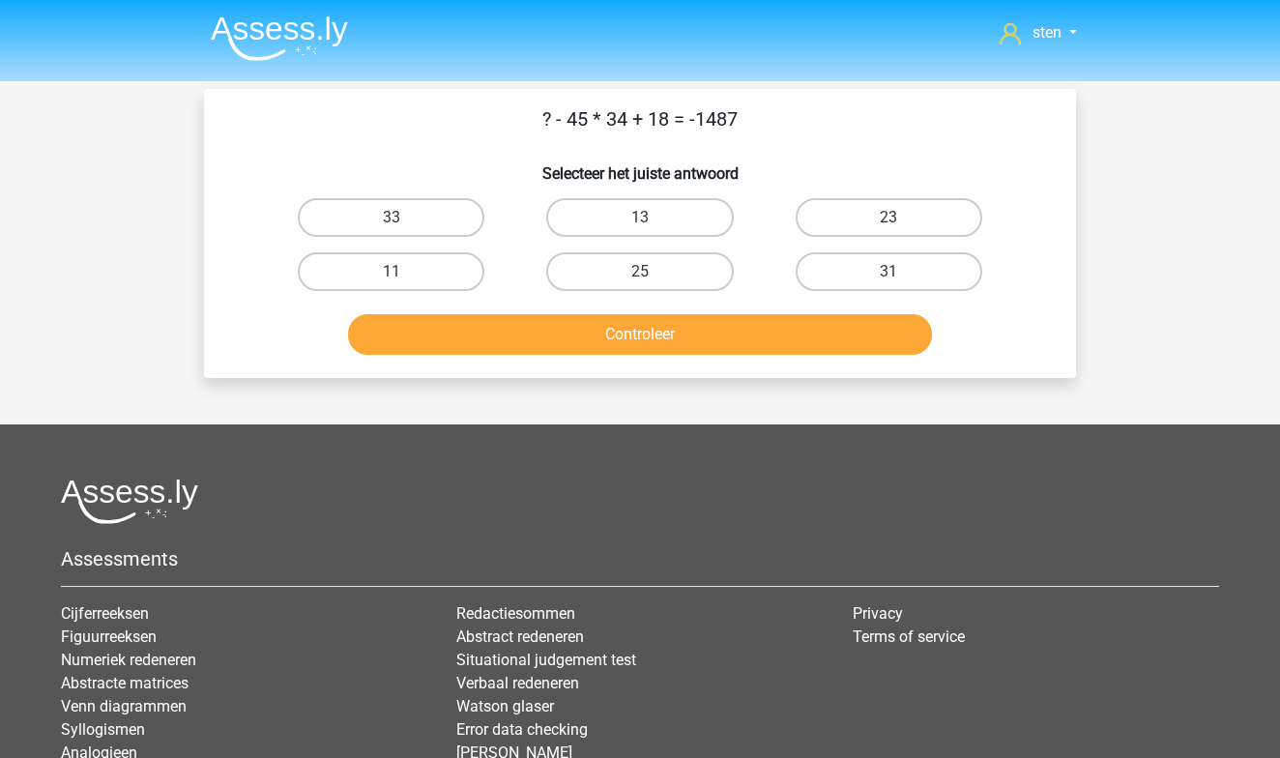
scroll to position [0, 0]
click at [266, 26] on img at bounding box center [279, 37] width 137 height 45
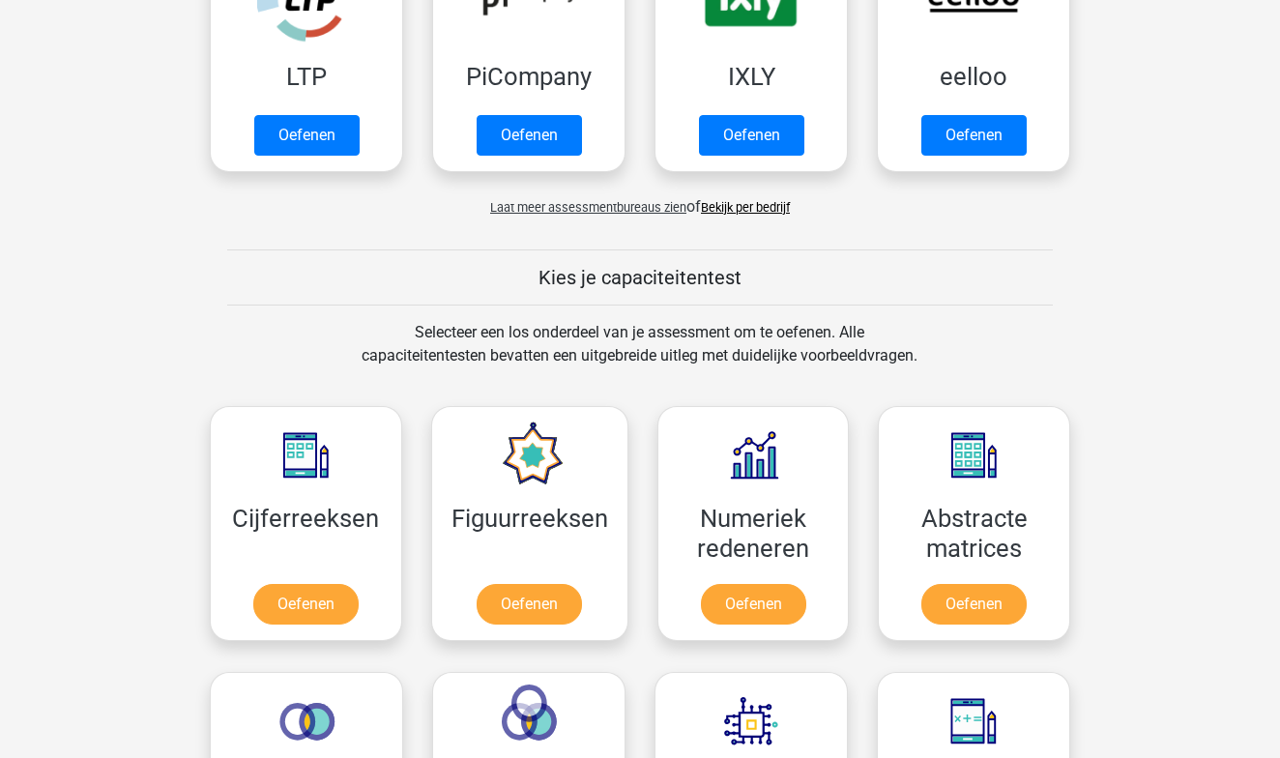
scroll to position [536, 0]
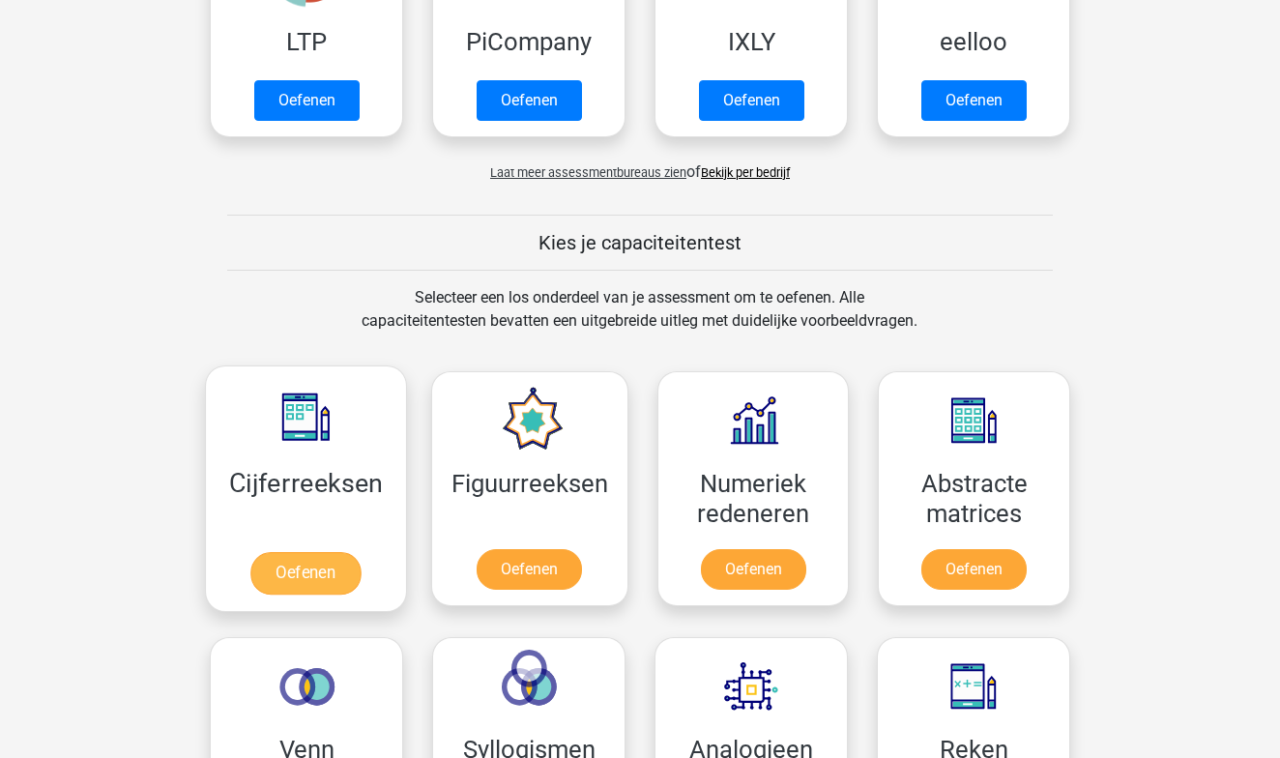
click at [322, 570] on link "Oefenen" at bounding box center [305, 573] width 110 height 43
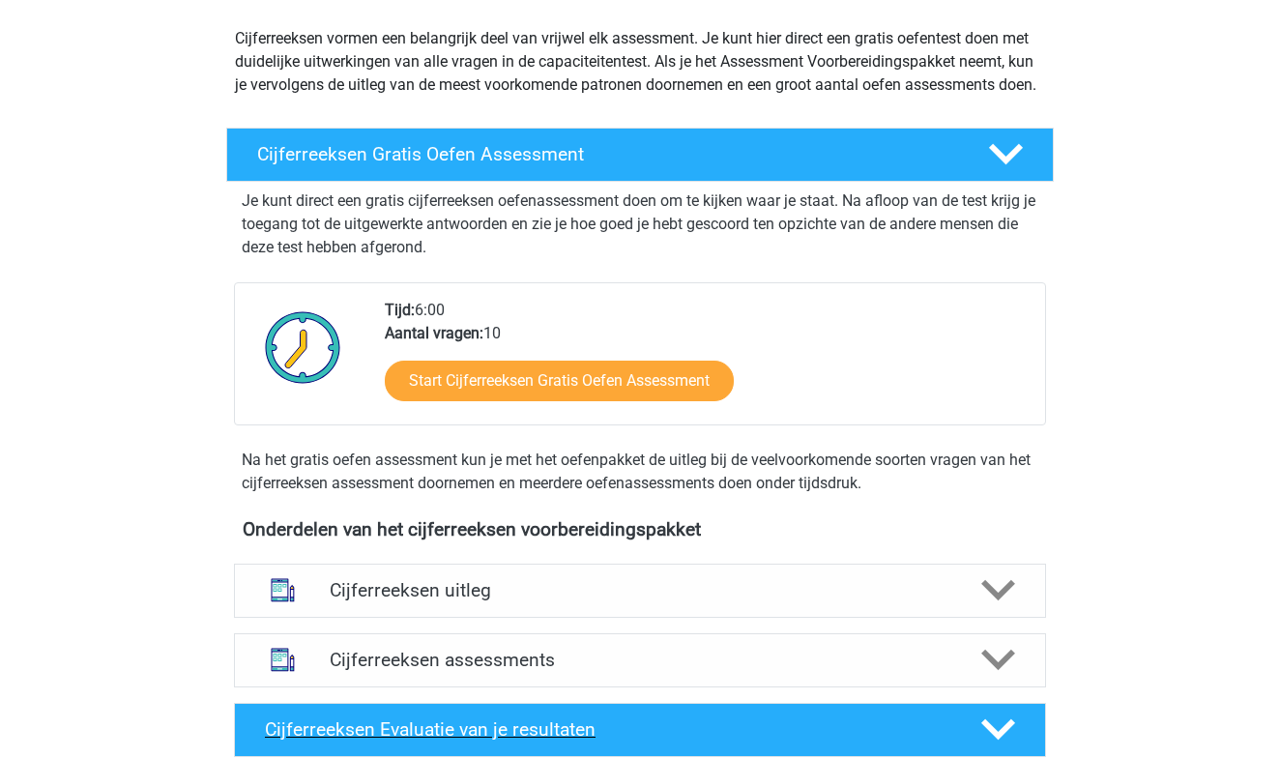
scroll to position [211, 0]
